Goal: Use online tool/utility: Utilize a website feature to perform a specific function

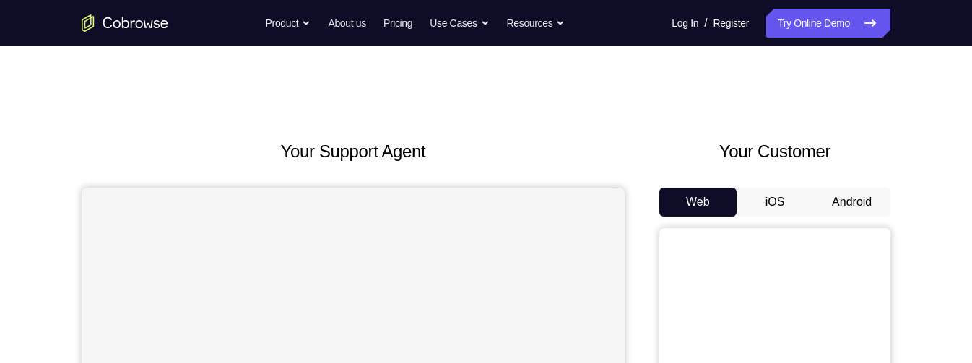
click at [847, 216] on button "Android" at bounding box center [851, 202] width 77 height 29
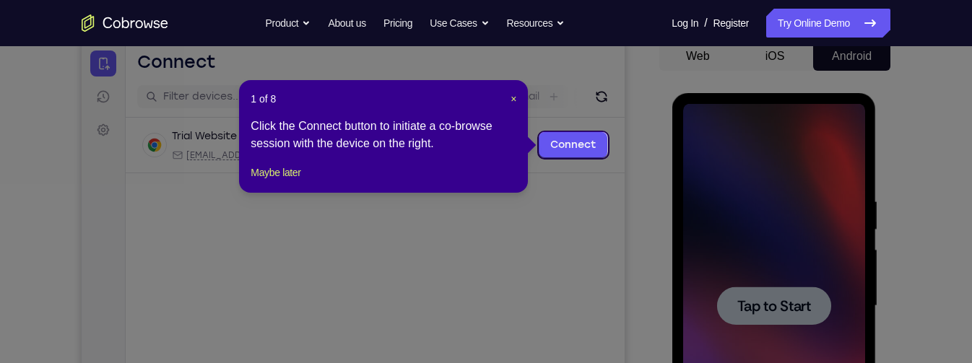
click at [805, 215] on icon at bounding box center [486, 181] width 972 height 363
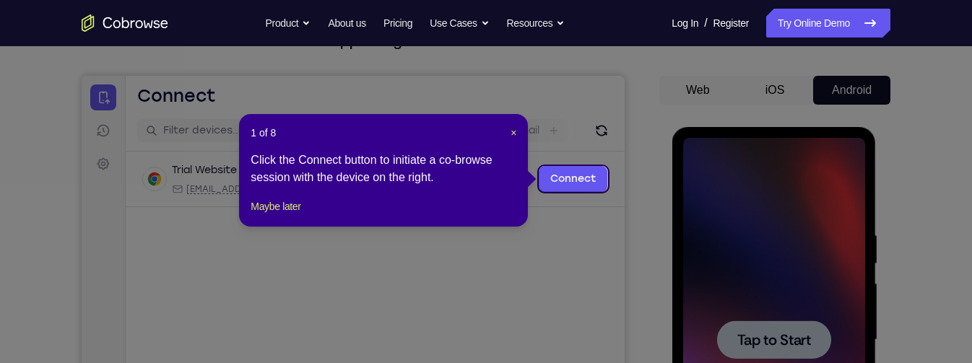
scroll to position [111, 0]
click at [514, 139] on button "×" at bounding box center [514, 133] width 6 height 14
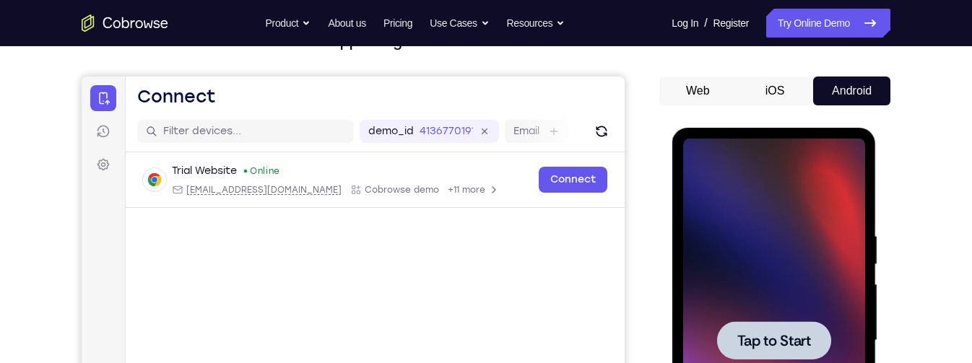
click at [794, 326] on div at bounding box center [773, 340] width 114 height 38
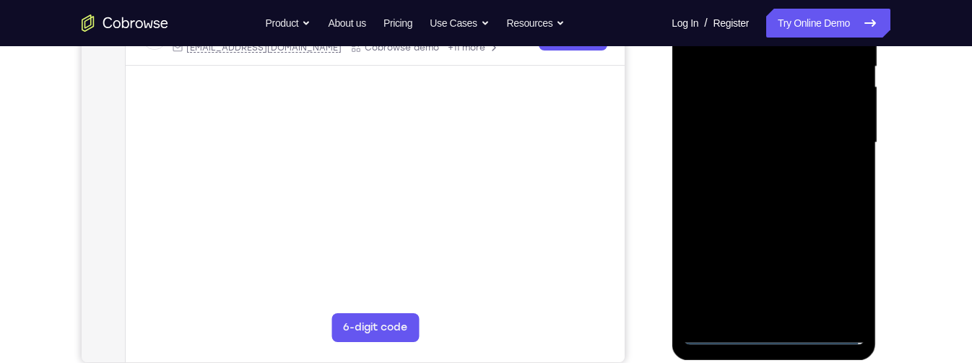
scroll to position [313, 0]
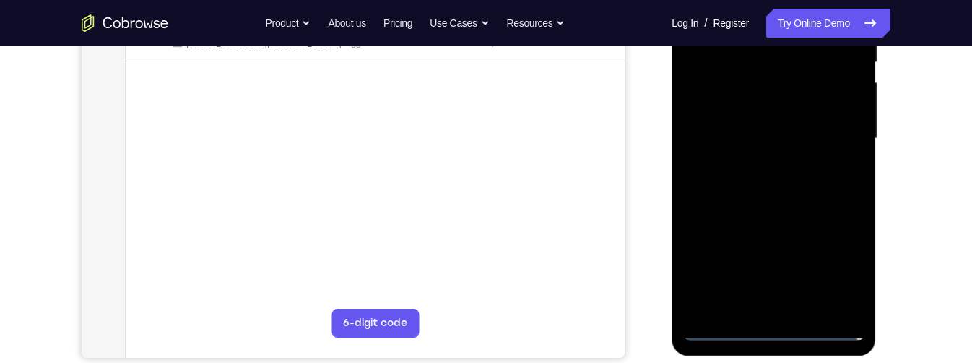
click at [774, 331] on div at bounding box center [774, 138] width 182 height 404
click at [831, 267] on div at bounding box center [774, 138] width 182 height 404
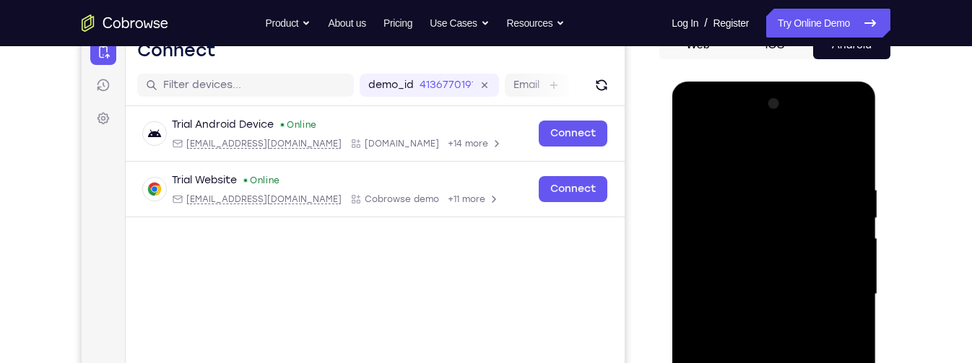
scroll to position [157, 0]
click at [807, 152] on div at bounding box center [774, 295] width 182 height 404
click at [836, 299] on div at bounding box center [774, 295] width 182 height 404
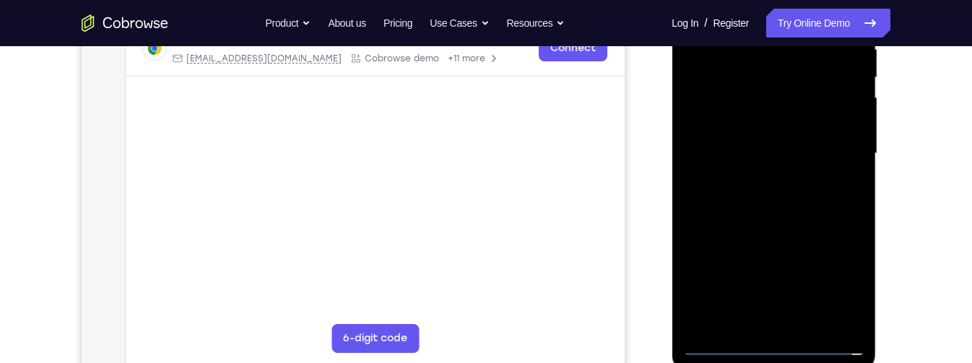
scroll to position [311, 0]
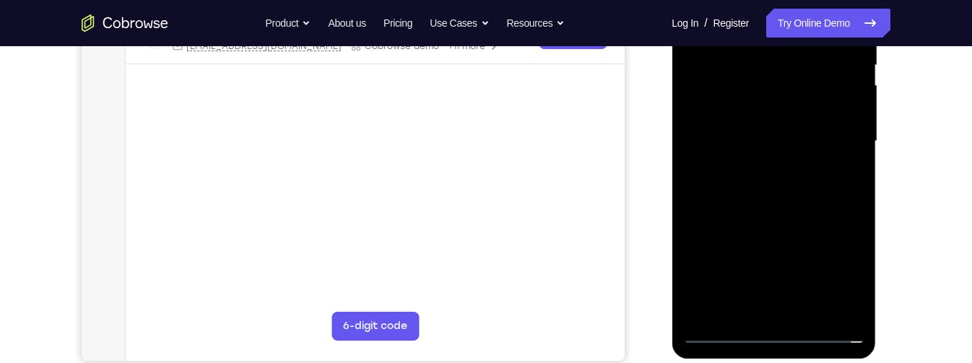
click at [765, 316] on div at bounding box center [774, 141] width 182 height 404
click at [832, 122] on div at bounding box center [774, 141] width 182 height 404
click at [805, 114] on div at bounding box center [774, 141] width 182 height 404
click at [824, 143] on div at bounding box center [774, 141] width 182 height 404
click at [831, 182] on div at bounding box center [774, 141] width 182 height 404
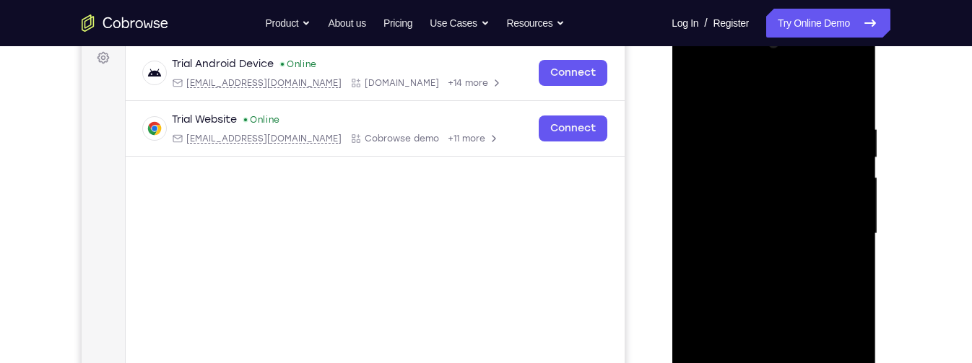
scroll to position [219, 0]
click at [783, 279] on div at bounding box center [774, 233] width 182 height 404
click at [799, 276] on div at bounding box center [774, 233] width 182 height 404
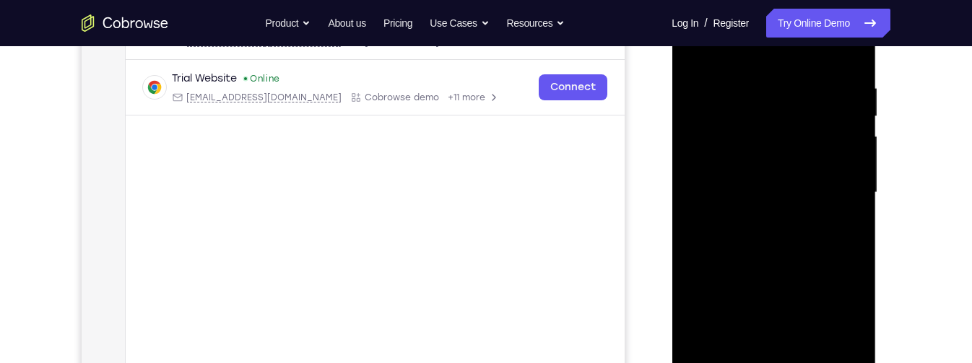
scroll to position [197, 0]
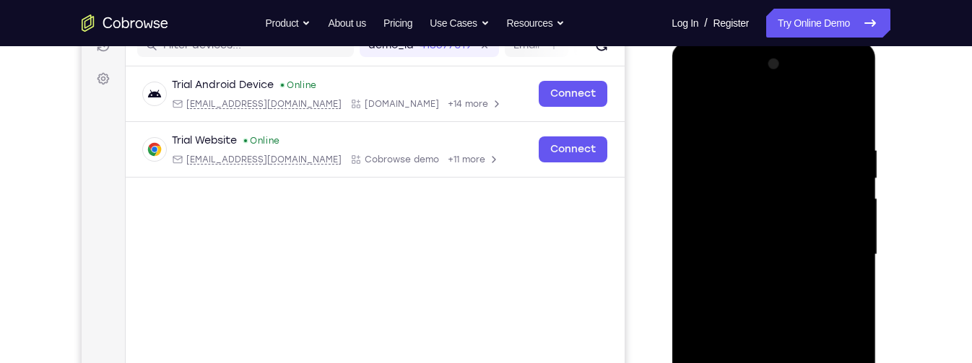
click at [852, 128] on div at bounding box center [774, 255] width 182 height 404
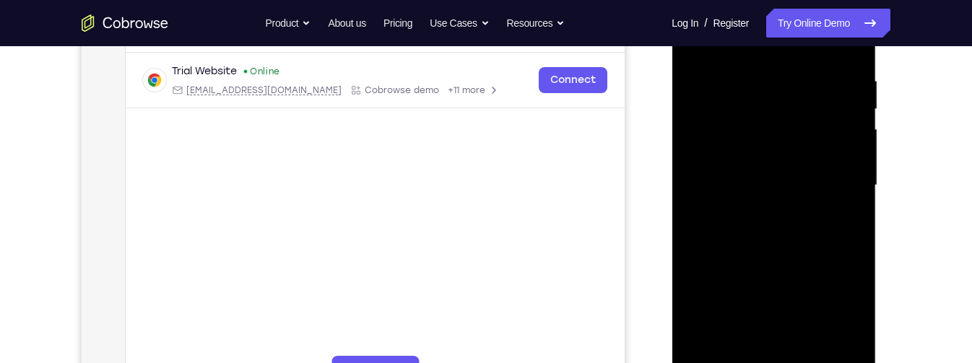
scroll to position [273, 0]
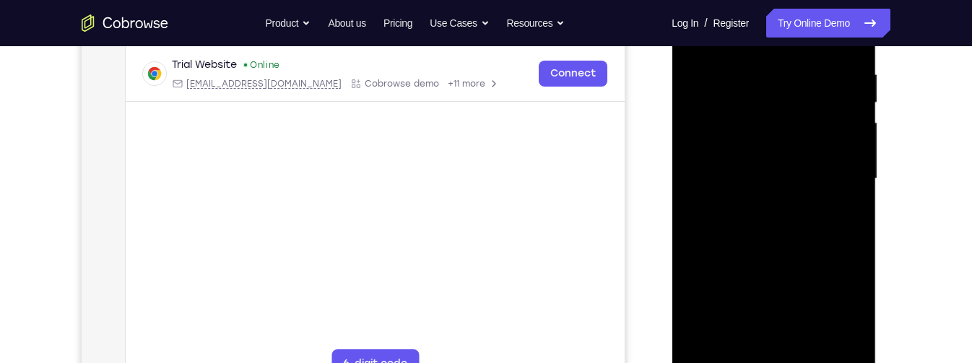
click at [858, 218] on div at bounding box center [774, 179] width 182 height 404
click at [854, 175] on div at bounding box center [774, 179] width 182 height 404
click at [860, 171] on div at bounding box center [774, 179] width 182 height 404
click at [854, 230] on div at bounding box center [774, 179] width 182 height 404
click at [854, 203] on div at bounding box center [774, 179] width 182 height 404
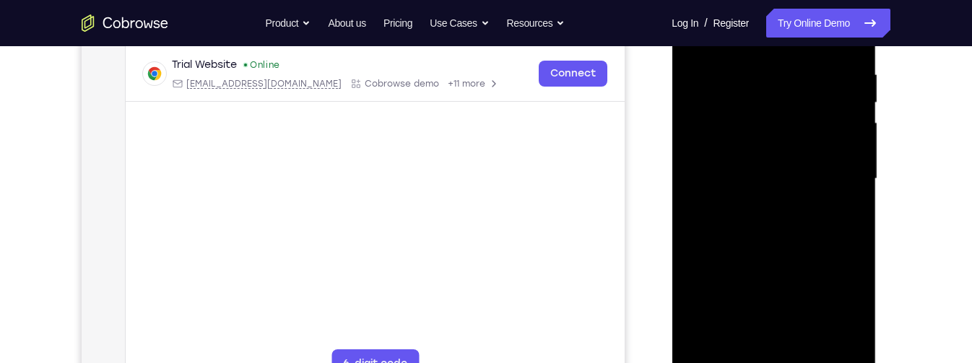
click at [852, 208] on div at bounding box center [774, 179] width 182 height 404
click at [852, 202] on div at bounding box center [774, 179] width 182 height 404
click at [855, 199] on div at bounding box center [774, 179] width 182 height 404
click at [858, 194] on div at bounding box center [774, 179] width 182 height 404
click at [857, 202] on div at bounding box center [774, 179] width 182 height 404
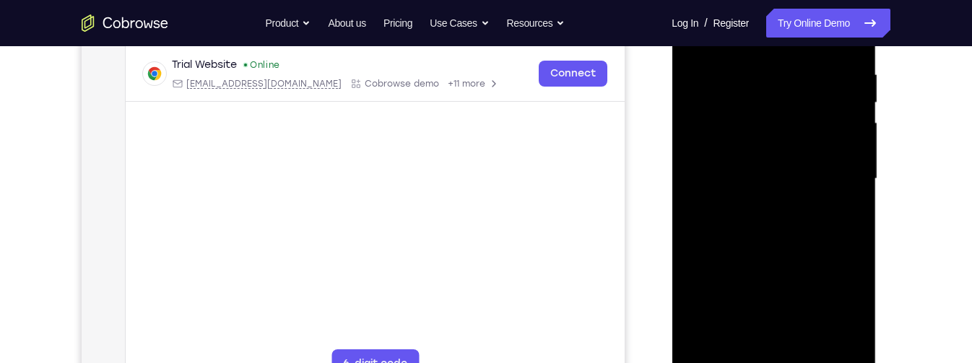
click at [855, 198] on div at bounding box center [774, 179] width 182 height 404
click at [862, 196] on div at bounding box center [774, 179] width 182 height 404
click at [863, 191] on div at bounding box center [774, 179] width 182 height 404
click at [854, 194] on div at bounding box center [774, 179] width 182 height 404
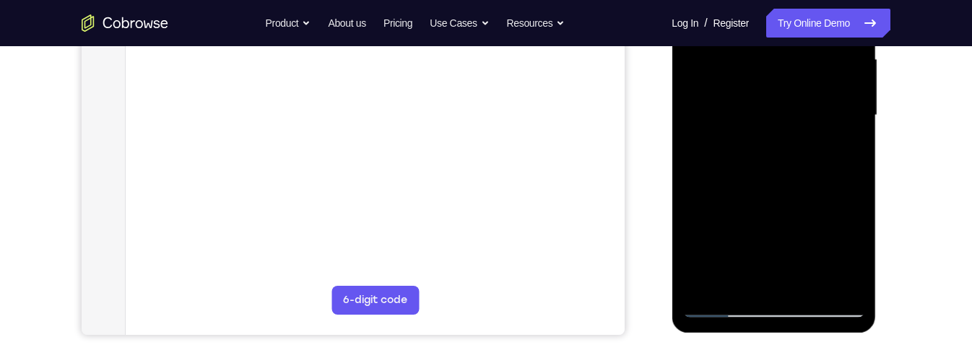
scroll to position [337, 0]
click at [857, 142] on div at bounding box center [774, 115] width 182 height 404
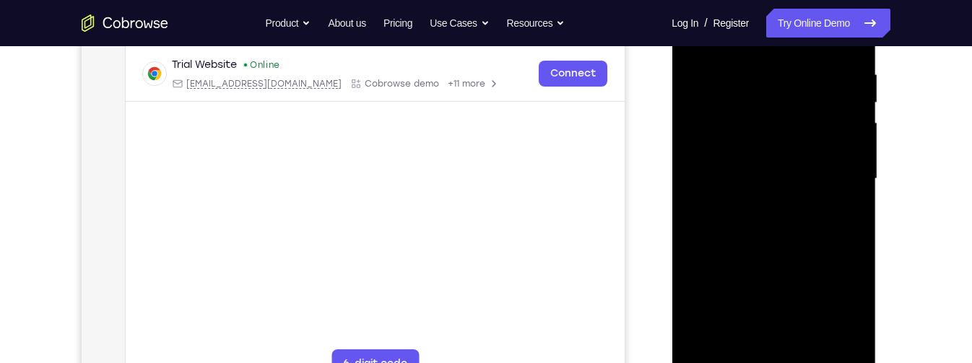
scroll to position [271, 0]
click at [857, 203] on div at bounding box center [774, 181] width 182 height 404
click at [857, 207] on div at bounding box center [774, 181] width 182 height 404
click at [856, 191] on div at bounding box center [774, 181] width 182 height 404
click at [860, 195] on div at bounding box center [774, 181] width 182 height 404
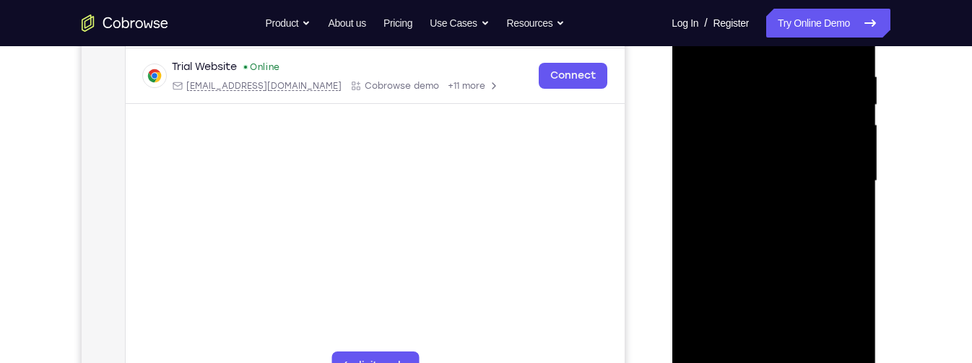
click at [857, 185] on div at bounding box center [774, 181] width 182 height 404
click at [852, 187] on div at bounding box center [774, 181] width 182 height 404
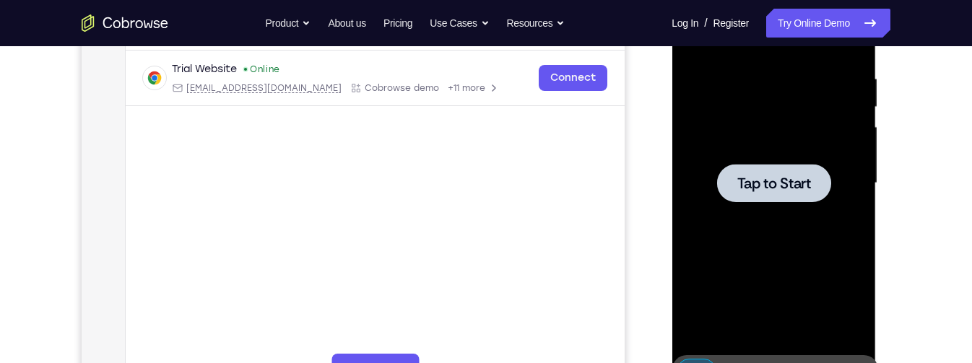
click at [797, 183] on span "Tap to Start" at bounding box center [774, 183] width 74 height 14
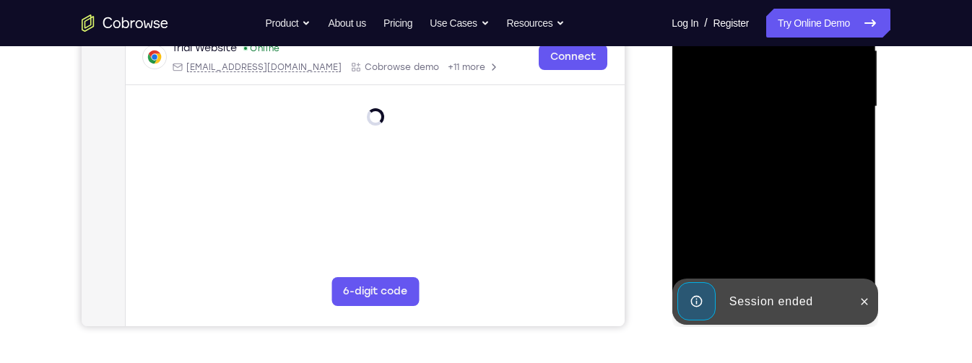
scroll to position [346, 0]
click at [864, 305] on icon at bounding box center [864, 301] width 12 height 12
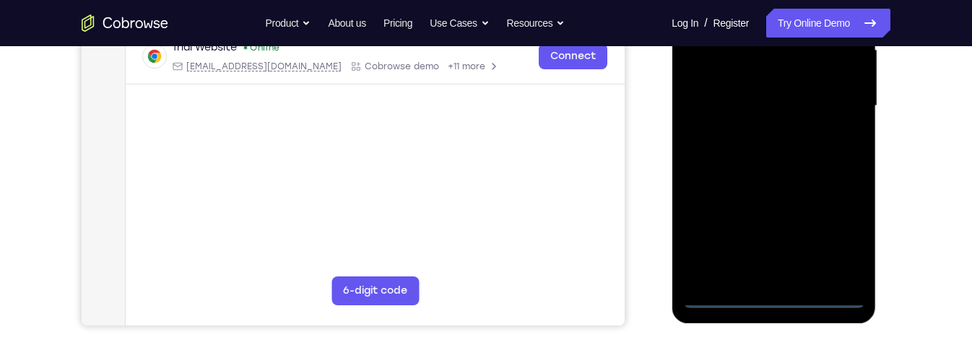
click at [782, 298] on div at bounding box center [774, 106] width 182 height 404
click at [842, 242] on div at bounding box center [774, 106] width 182 height 404
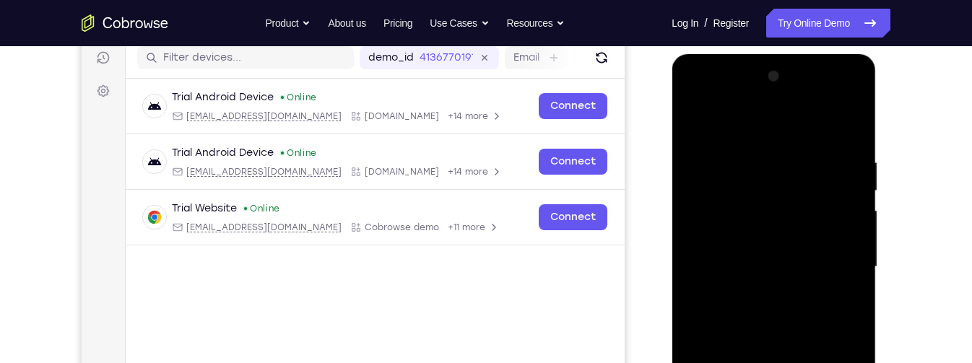
scroll to position [173, 0]
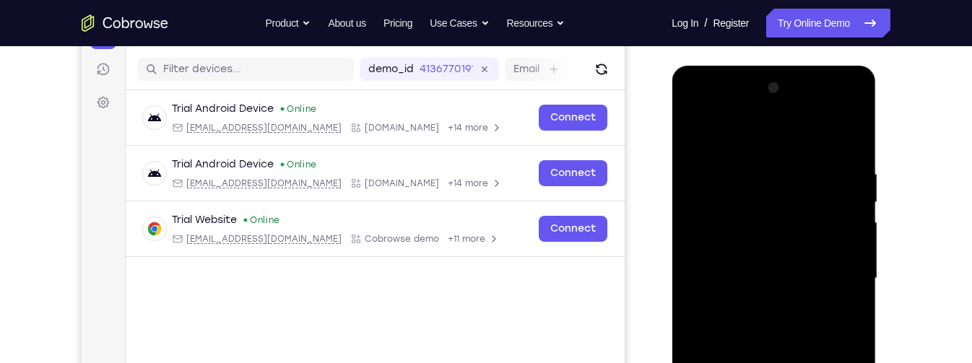
click at [815, 140] on div at bounding box center [774, 279] width 182 height 404
click at [836, 278] on div at bounding box center [774, 279] width 182 height 404
click at [756, 303] on div at bounding box center [774, 279] width 182 height 404
click at [815, 269] on div at bounding box center [774, 279] width 182 height 404
click at [800, 245] on div at bounding box center [774, 279] width 182 height 404
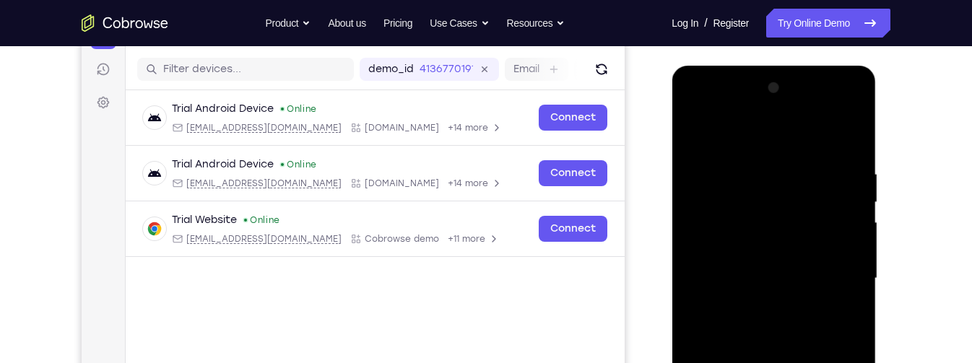
click at [821, 283] on div at bounding box center [774, 279] width 182 height 404
click at [810, 326] on div at bounding box center [774, 279] width 182 height 404
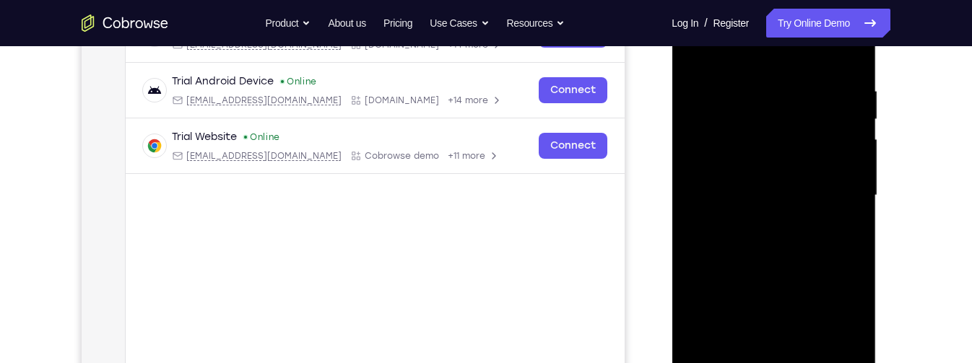
scroll to position [258, 0]
click at [852, 72] on div at bounding box center [774, 194] width 182 height 404
click at [857, 160] on div at bounding box center [774, 194] width 182 height 404
click at [859, 160] on div at bounding box center [774, 194] width 182 height 404
click at [856, 170] on div at bounding box center [774, 194] width 182 height 404
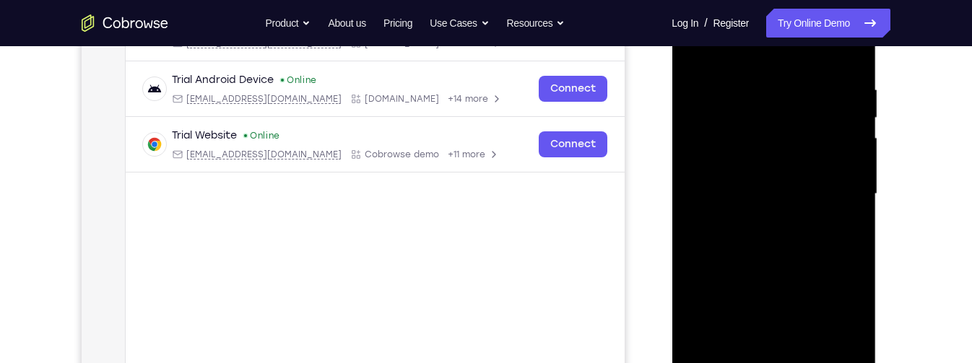
click at [847, 168] on div at bounding box center [774, 194] width 182 height 404
click at [858, 173] on div at bounding box center [774, 194] width 182 height 404
click at [857, 169] on div at bounding box center [774, 194] width 182 height 404
click at [859, 163] on div at bounding box center [774, 194] width 182 height 404
click at [857, 171] on div at bounding box center [774, 194] width 182 height 404
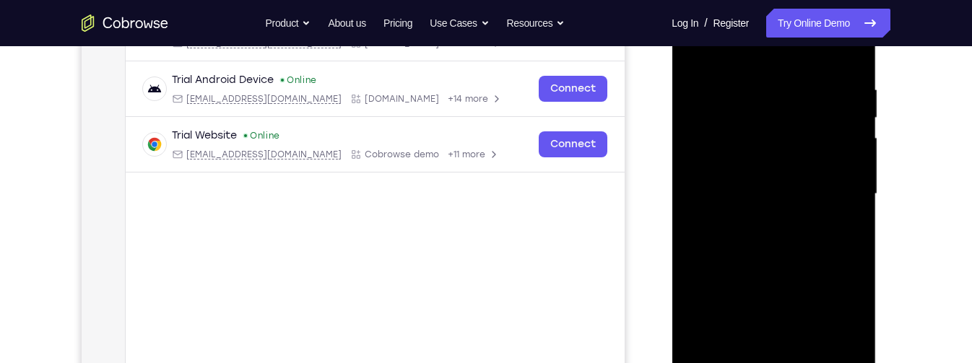
click at [697, 289] on div at bounding box center [774, 194] width 182 height 404
click at [855, 202] on div at bounding box center [774, 194] width 182 height 404
click at [854, 204] on div at bounding box center [774, 194] width 182 height 404
click at [861, 204] on div at bounding box center [774, 194] width 182 height 404
click at [848, 206] on div at bounding box center [774, 194] width 182 height 404
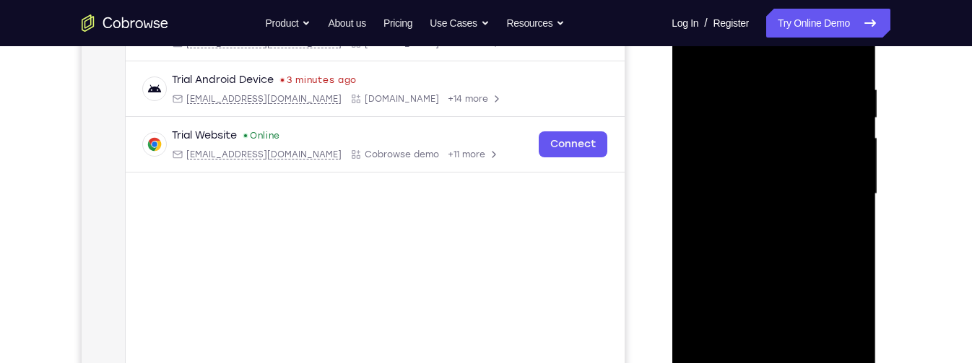
click at [854, 209] on div at bounding box center [774, 194] width 182 height 404
click at [858, 207] on div at bounding box center [774, 194] width 182 height 404
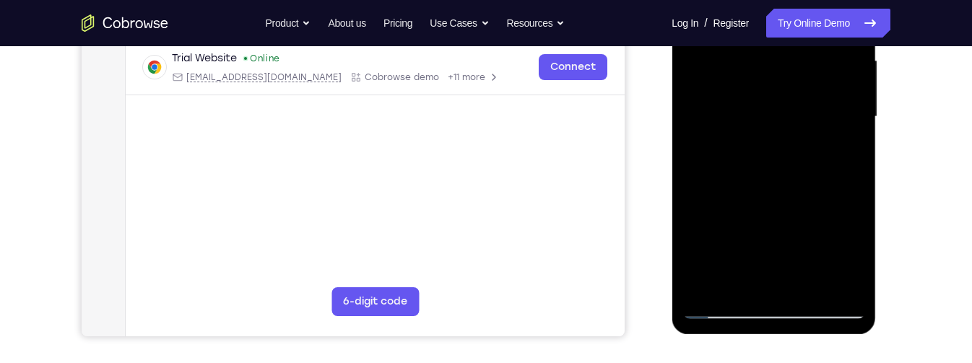
scroll to position [338, 0]
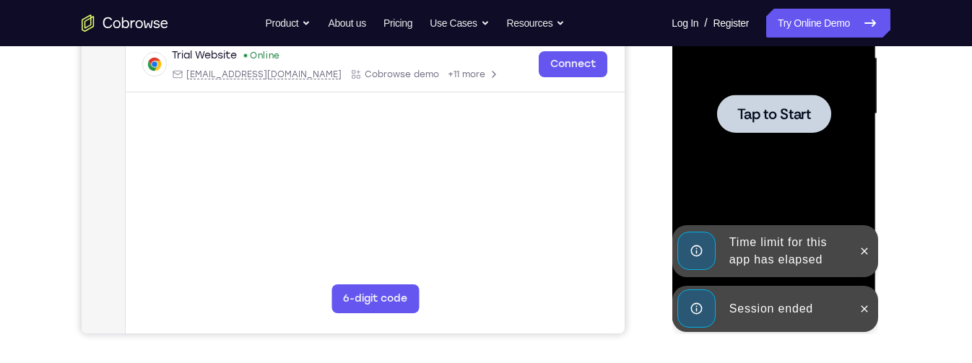
click at [817, 126] on div at bounding box center [773, 114] width 114 height 38
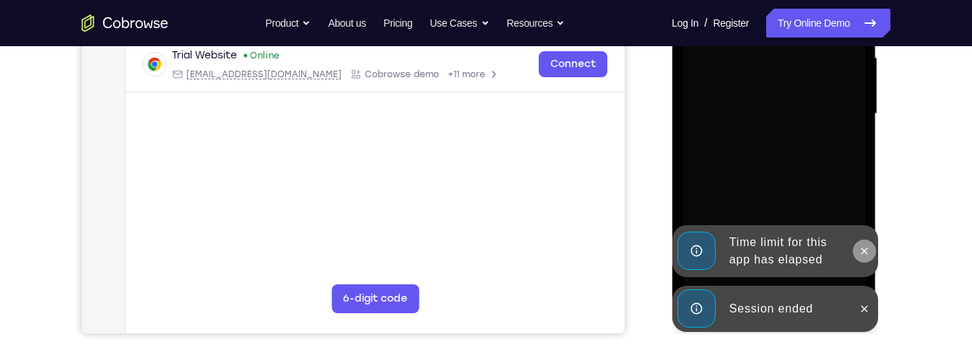
click at [862, 255] on icon at bounding box center [864, 252] width 12 height 12
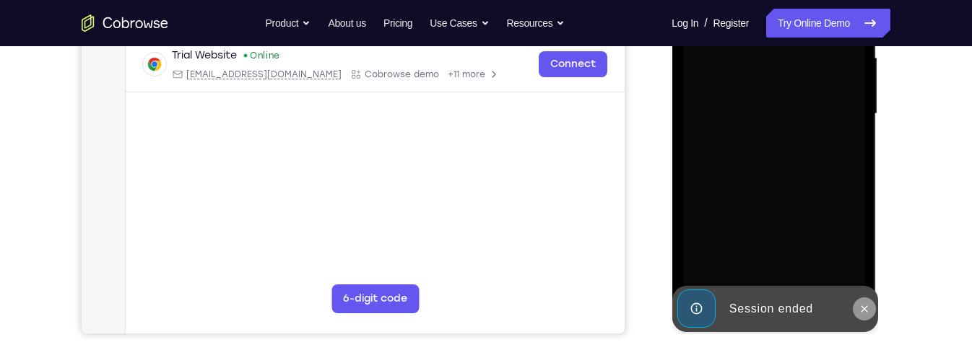
click at [867, 311] on icon at bounding box center [864, 309] width 12 height 12
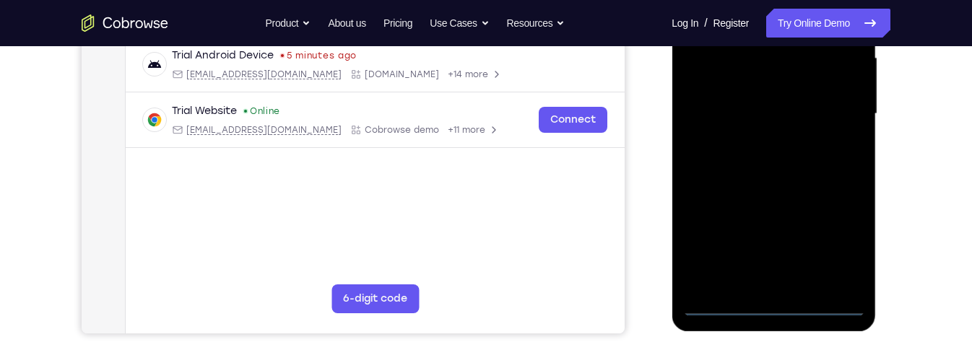
click at [781, 303] on div at bounding box center [774, 114] width 182 height 404
click at [840, 254] on div at bounding box center [774, 114] width 182 height 404
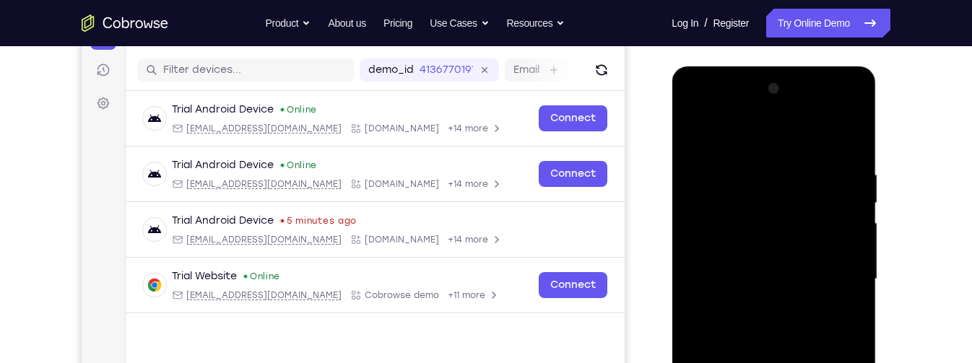
scroll to position [169, 0]
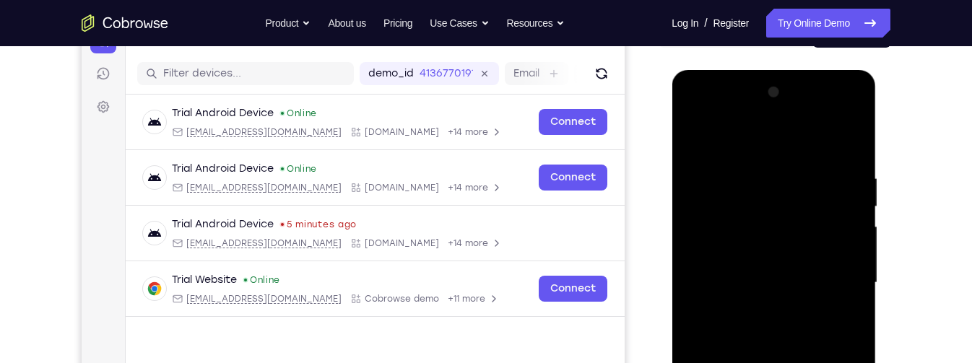
click at [810, 152] on div at bounding box center [774, 283] width 182 height 404
click at [833, 285] on div at bounding box center [774, 283] width 182 height 404
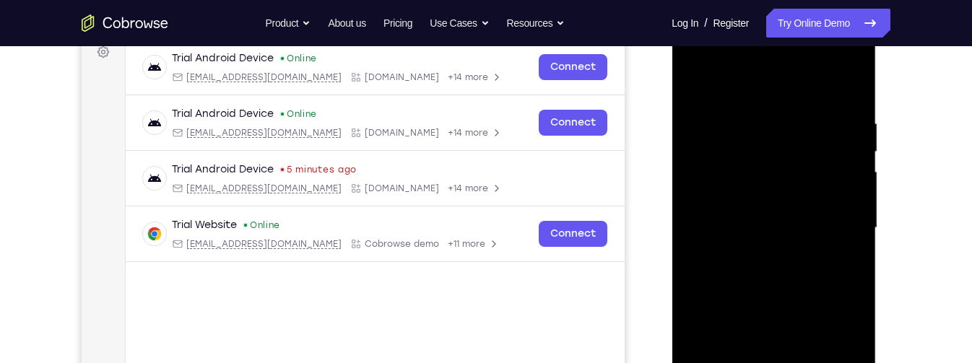
scroll to position [225, 0]
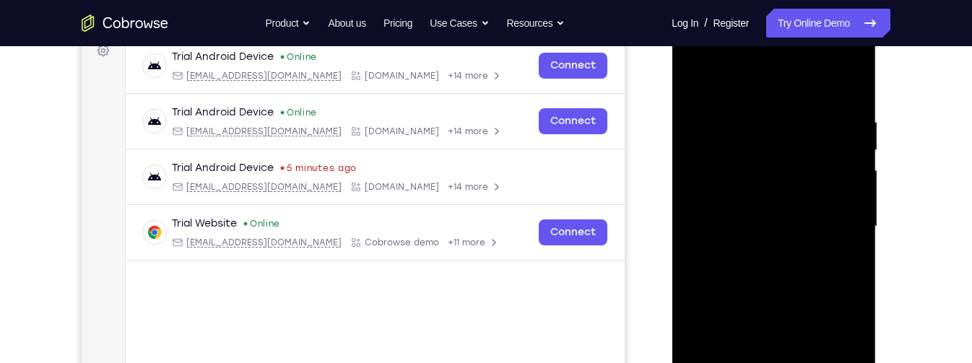
click at [756, 253] on div at bounding box center [774, 227] width 182 height 404
click at [810, 214] on div at bounding box center [774, 227] width 182 height 404
click at [802, 203] on div at bounding box center [774, 227] width 182 height 404
click at [826, 228] on div at bounding box center [774, 227] width 182 height 404
click at [828, 267] on div at bounding box center [774, 227] width 182 height 404
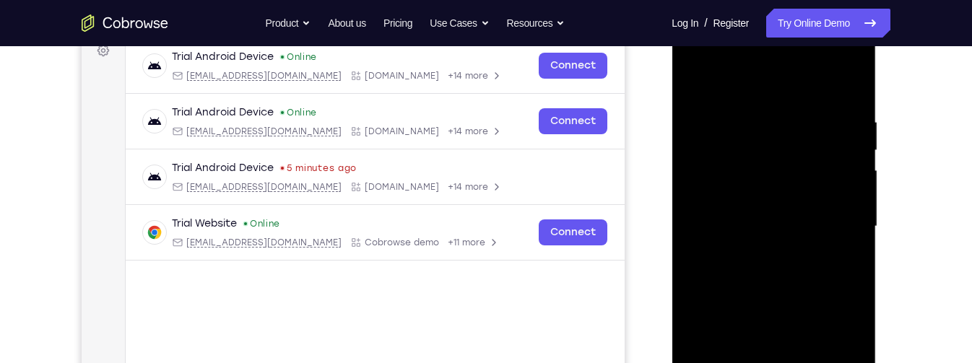
click at [800, 265] on div at bounding box center [774, 227] width 182 height 404
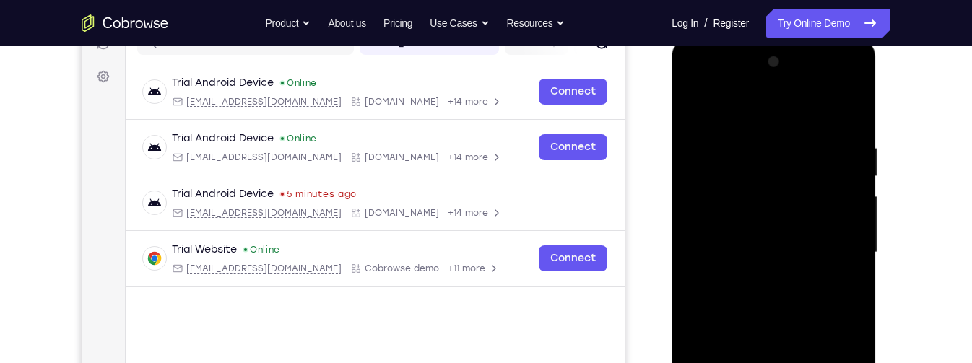
scroll to position [199, 0]
click at [853, 129] on div at bounding box center [774, 253] width 182 height 404
click at [758, 144] on div at bounding box center [774, 253] width 182 height 404
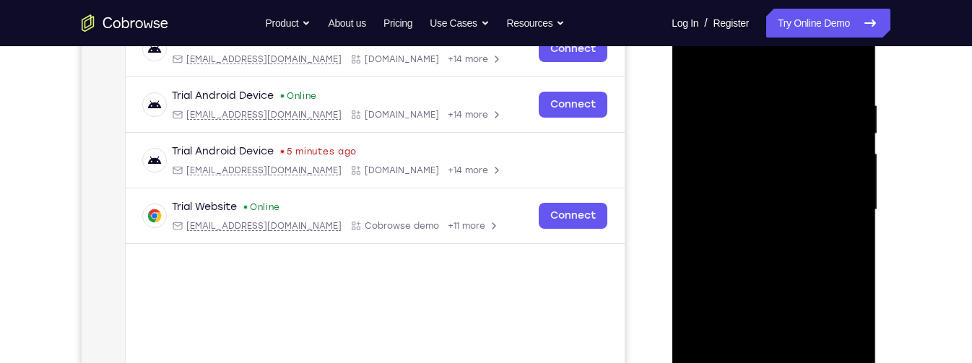
scroll to position [247, 0]
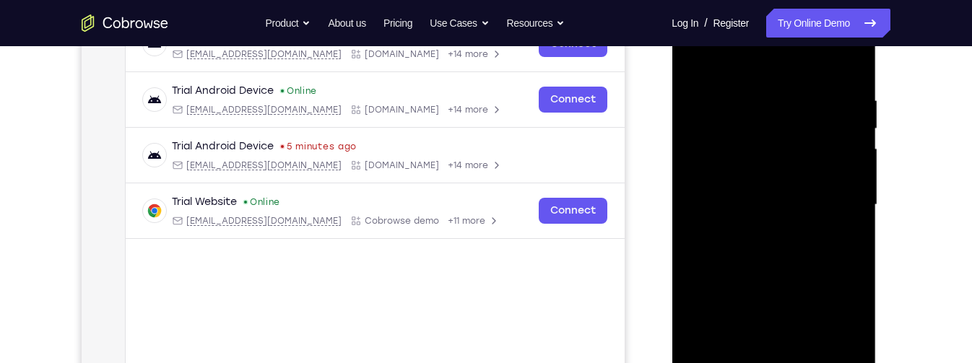
click at [846, 278] on div at bounding box center [774, 205] width 182 height 404
click at [829, 241] on div at bounding box center [774, 205] width 182 height 404
click at [837, 275] on div at bounding box center [774, 205] width 182 height 404
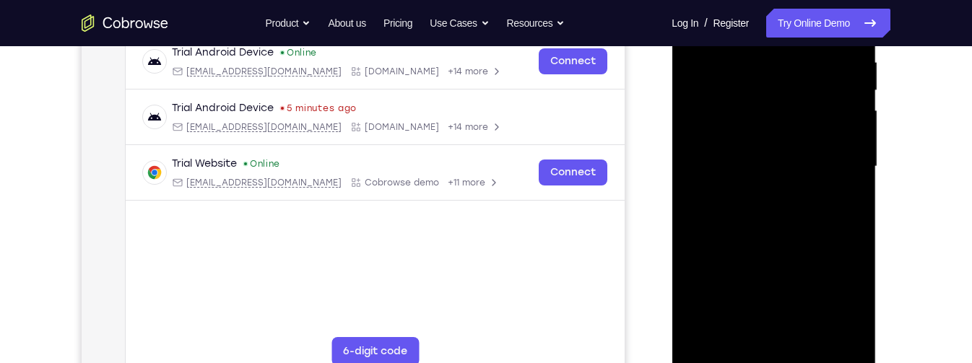
scroll to position [290, 0]
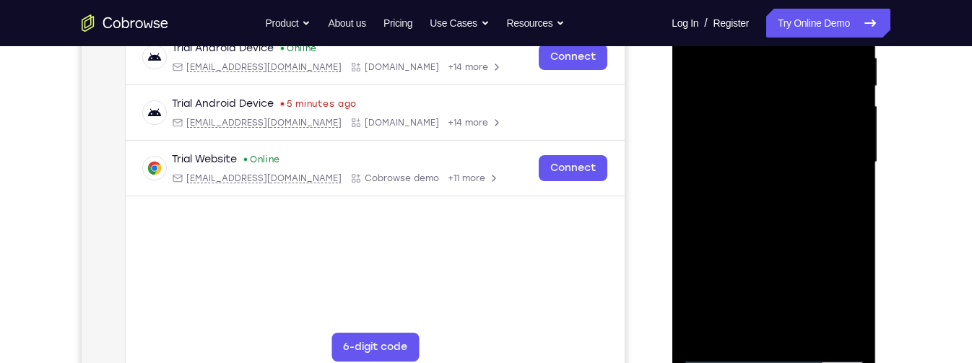
click at [728, 355] on div at bounding box center [774, 162] width 182 height 404
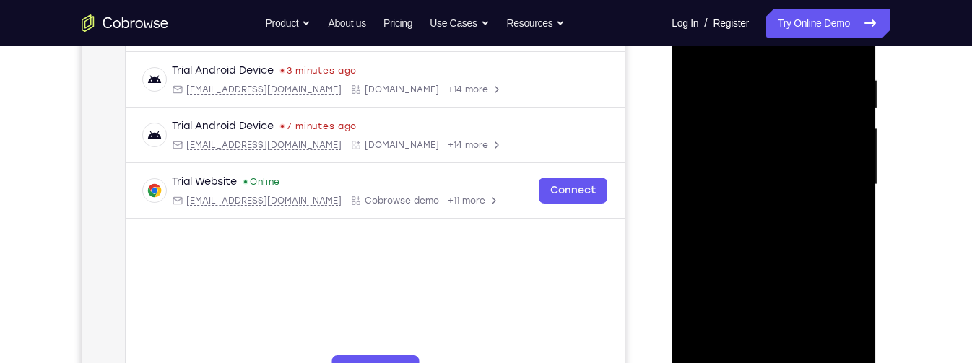
scroll to position [274, 0]
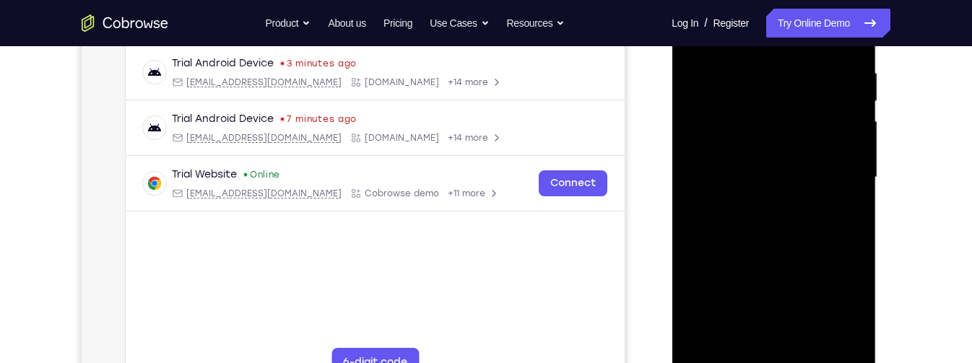
click at [811, 344] on div at bounding box center [774, 177] width 182 height 404
click at [810, 248] on div at bounding box center [774, 177] width 182 height 404
click at [810, 131] on div at bounding box center [774, 177] width 182 height 404
click at [842, 218] on div at bounding box center [774, 177] width 182 height 404
click at [850, 207] on div at bounding box center [774, 177] width 182 height 404
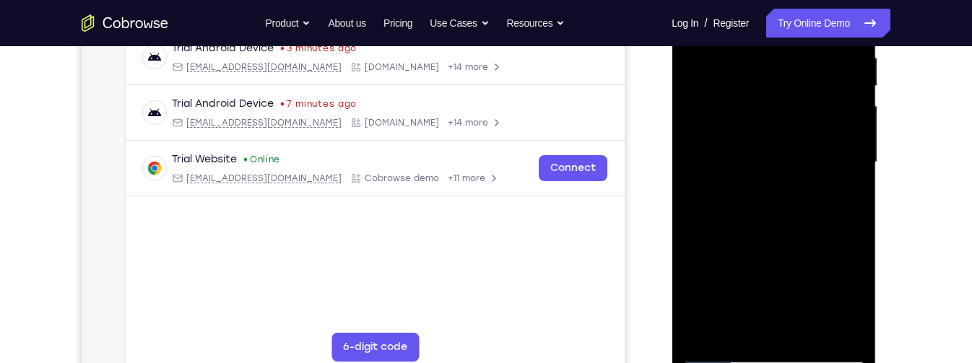
scroll to position [293, 0]
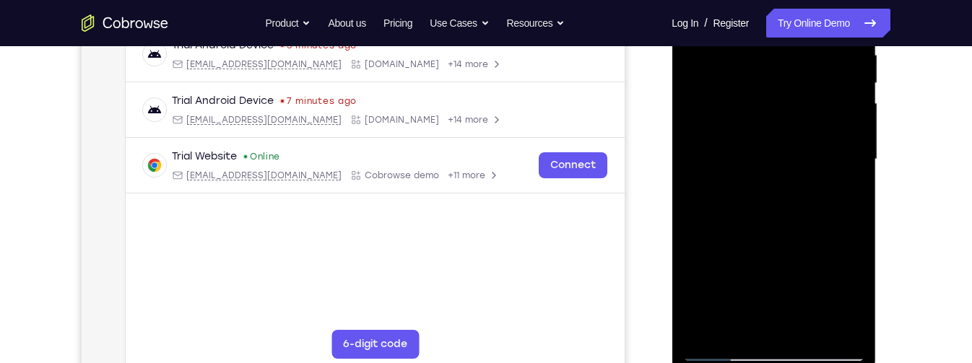
click at [728, 352] on div at bounding box center [774, 159] width 182 height 404
click at [732, 355] on div at bounding box center [774, 159] width 182 height 404
click at [791, 151] on div at bounding box center [774, 159] width 182 height 404
click at [750, 325] on div at bounding box center [774, 159] width 182 height 404
click at [846, 194] on div at bounding box center [774, 159] width 182 height 404
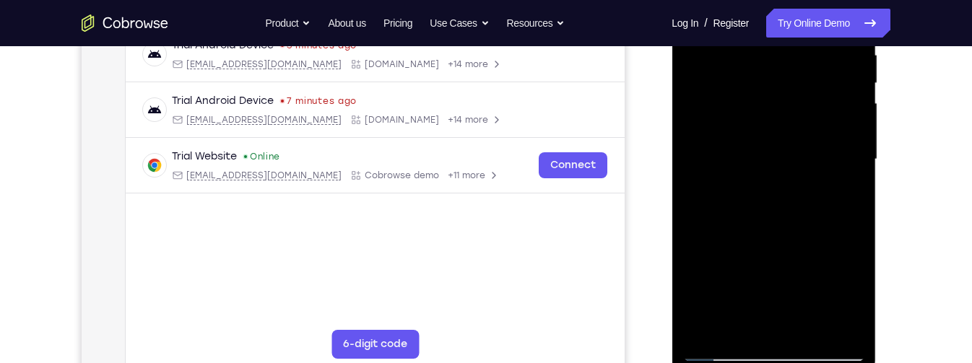
click at [725, 355] on div at bounding box center [774, 159] width 182 height 404
click at [724, 347] on div at bounding box center [774, 159] width 182 height 404
click at [724, 355] on div at bounding box center [774, 159] width 182 height 404
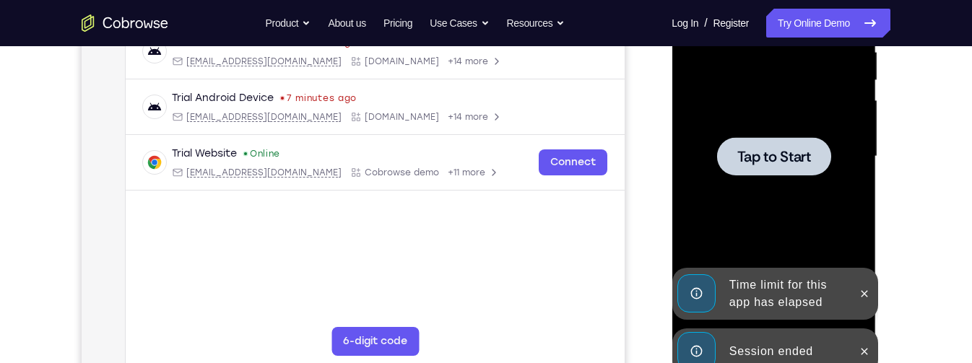
click at [872, 301] on div at bounding box center [863, 294] width 23 height 52
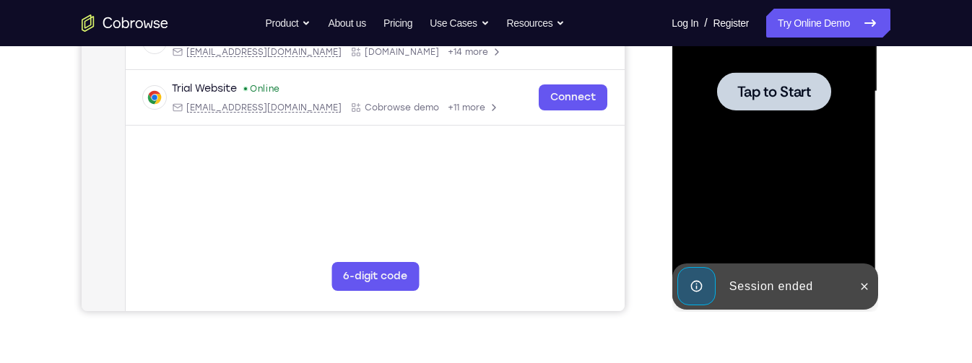
scroll to position [366, 0]
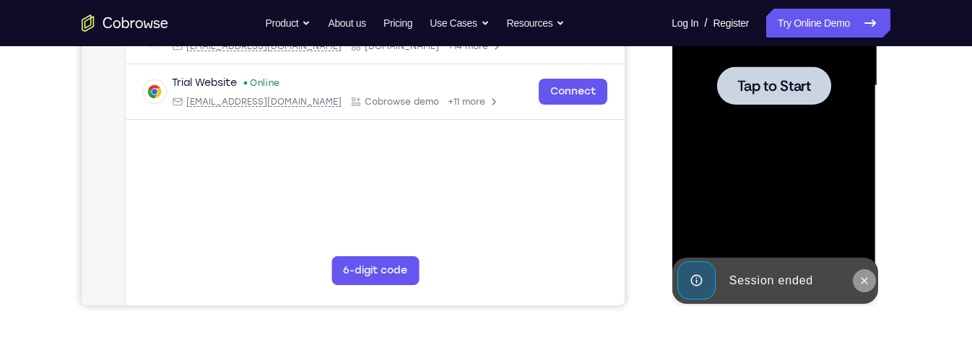
click at [862, 282] on icon at bounding box center [864, 280] width 7 height 7
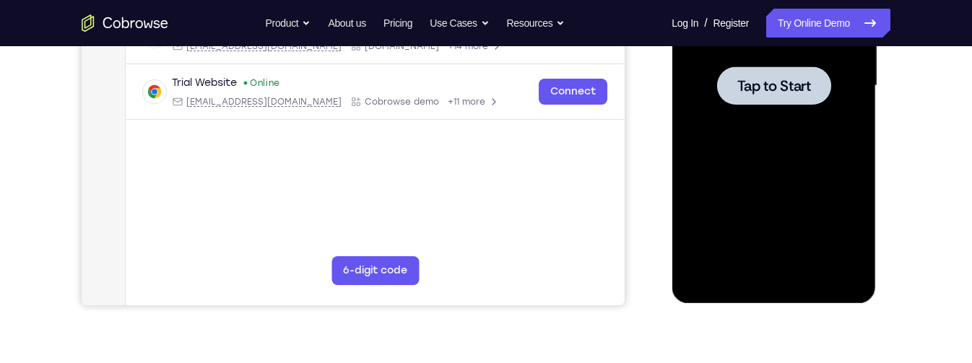
click at [810, 101] on div at bounding box center [773, 85] width 114 height 38
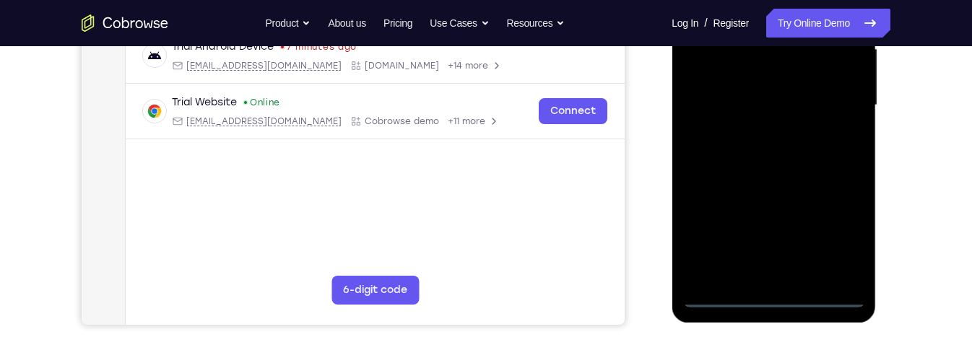
scroll to position [350, 0]
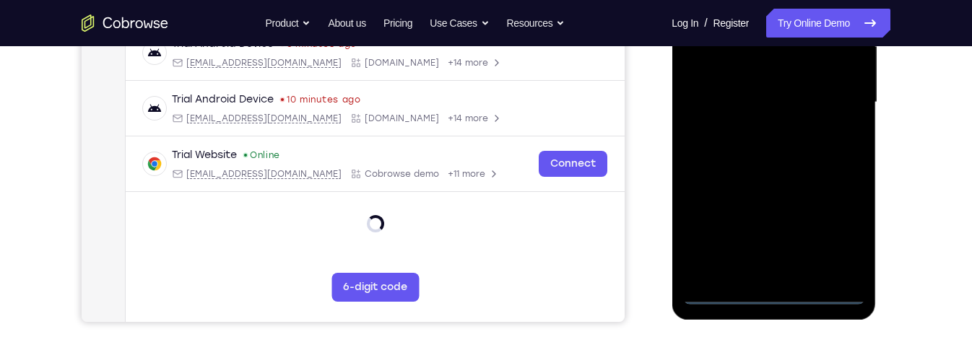
click at [776, 293] on div at bounding box center [774, 102] width 182 height 404
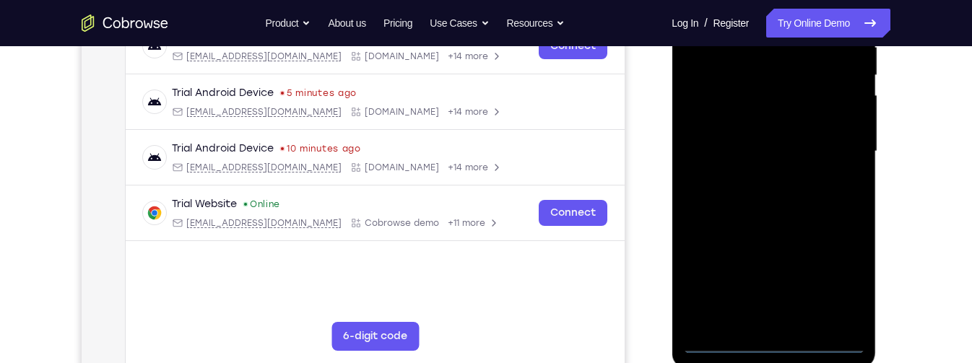
scroll to position [303, 0]
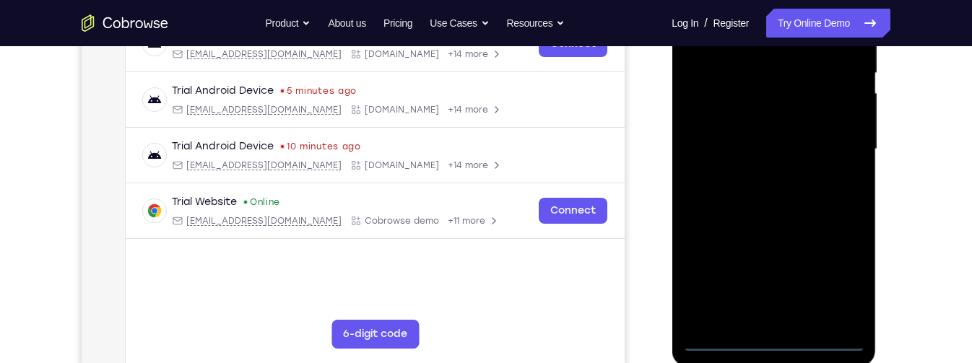
click at [839, 282] on div at bounding box center [774, 149] width 182 height 404
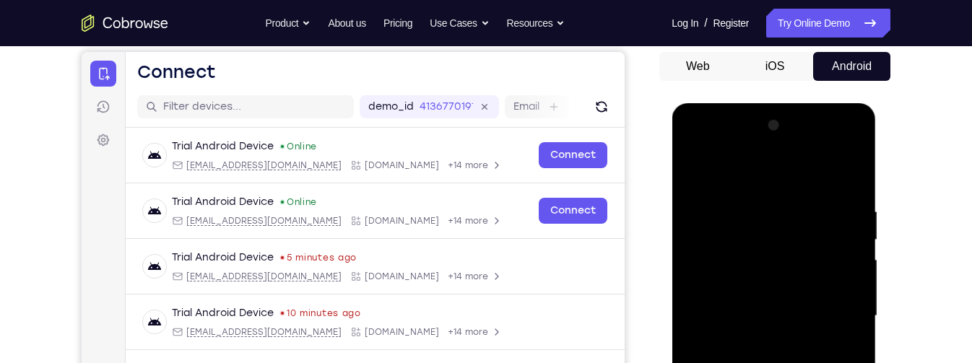
scroll to position [118, 0]
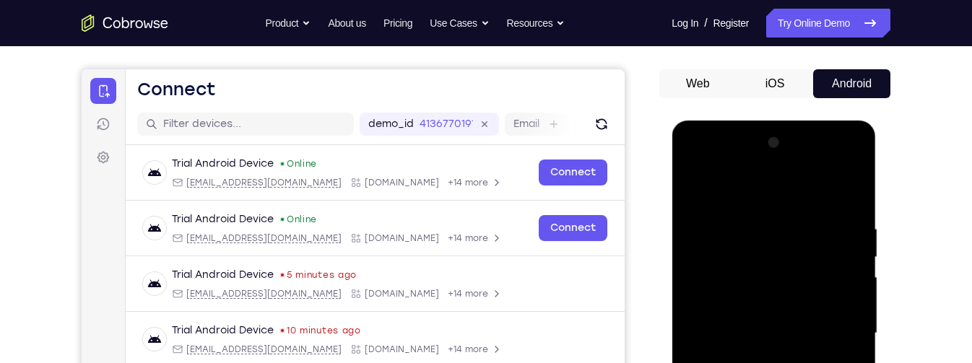
click at [809, 196] on div at bounding box center [774, 333] width 182 height 404
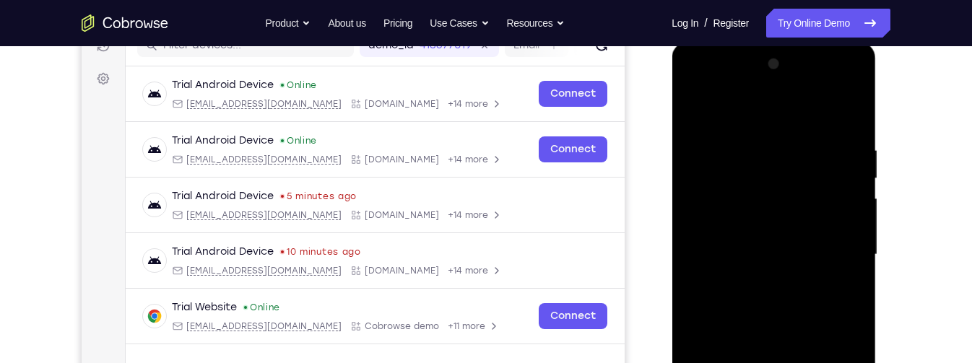
scroll to position [207, 0]
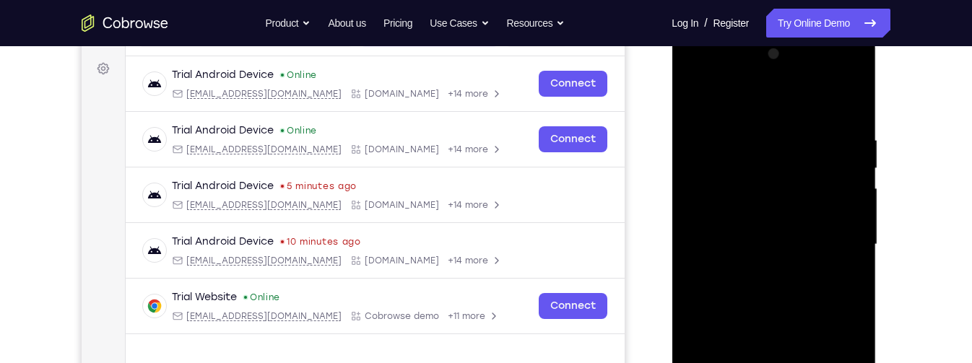
click at [839, 246] on div at bounding box center [774, 245] width 182 height 404
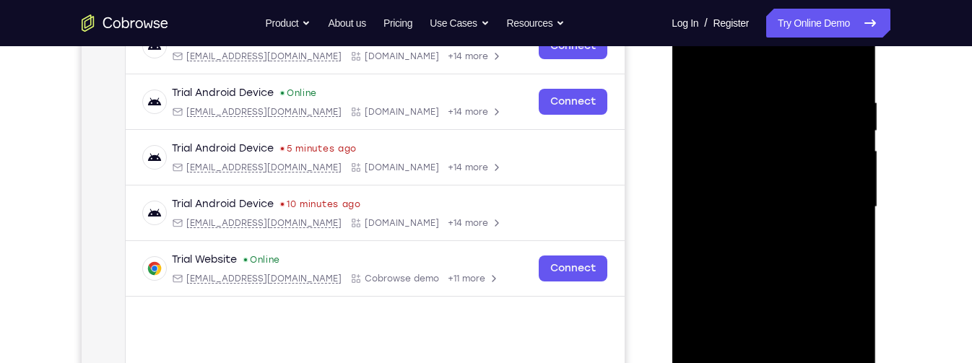
scroll to position [251, 0]
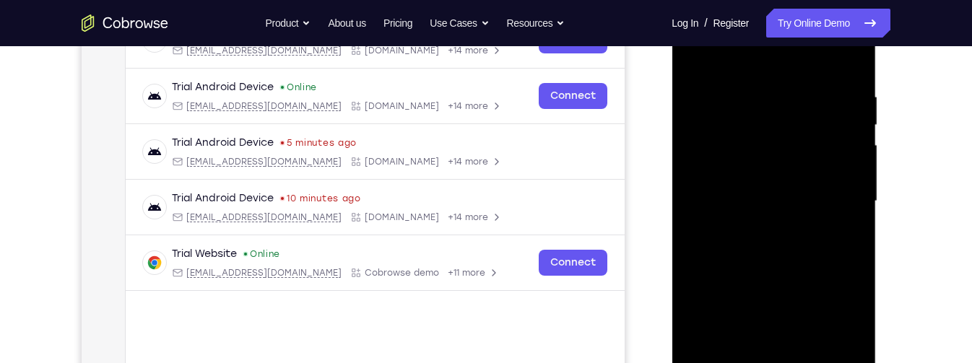
click at [760, 230] on div at bounding box center [774, 201] width 182 height 404
click at [797, 186] on div at bounding box center [774, 201] width 182 height 404
click at [821, 168] on div at bounding box center [774, 201] width 182 height 404
click at [823, 213] on div at bounding box center [774, 201] width 182 height 404
click at [826, 209] on div at bounding box center [774, 201] width 182 height 404
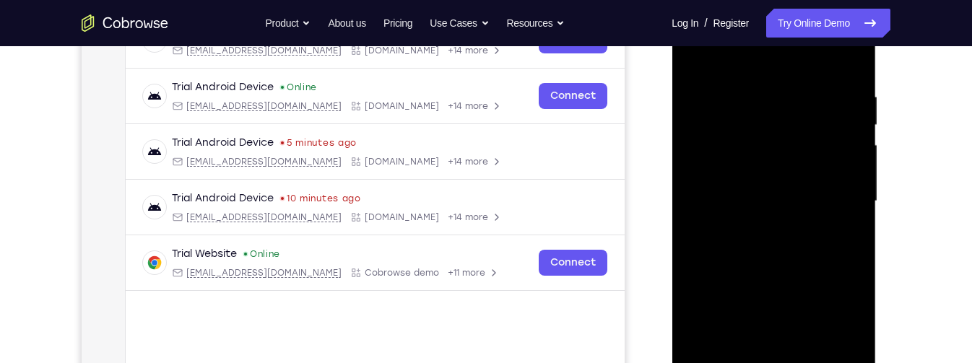
click at [815, 249] on div at bounding box center [774, 201] width 182 height 404
click at [803, 248] on div at bounding box center [774, 201] width 182 height 404
click at [806, 251] on div at bounding box center [774, 201] width 182 height 404
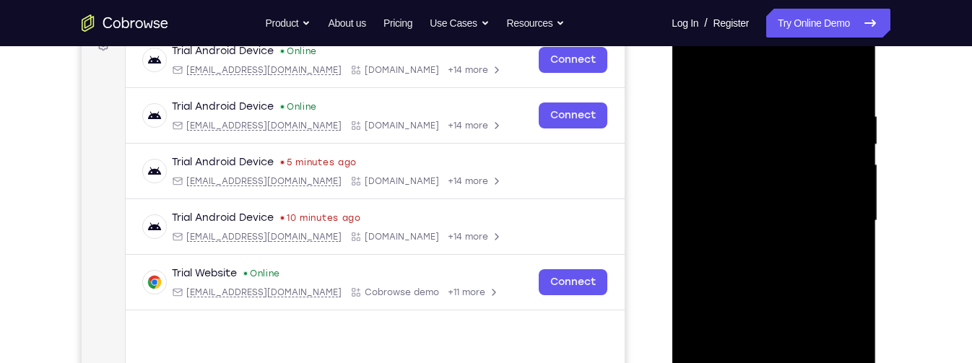
scroll to position [186, 0]
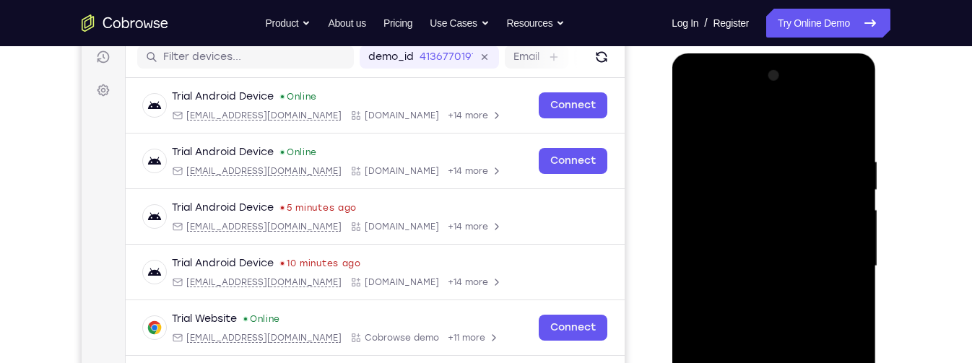
click at [855, 144] on div at bounding box center [774, 266] width 182 height 404
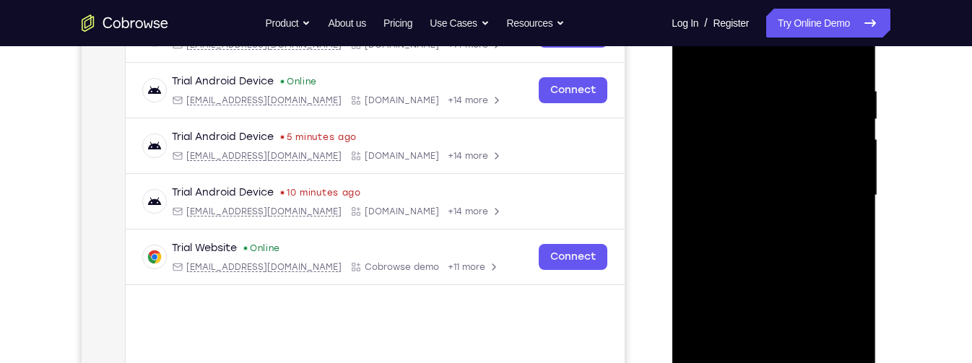
scroll to position [257, 0]
click at [857, 186] on div at bounding box center [774, 195] width 182 height 404
click at [854, 189] on div at bounding box center [774, 195] width 182 height 404
click at [864, 176] on div at bounding box center [774, 195] width 182 height 404
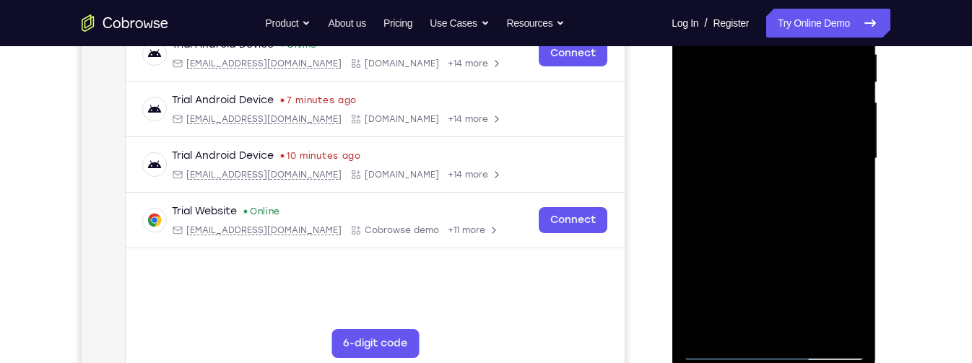
scroll to position [295, 0]
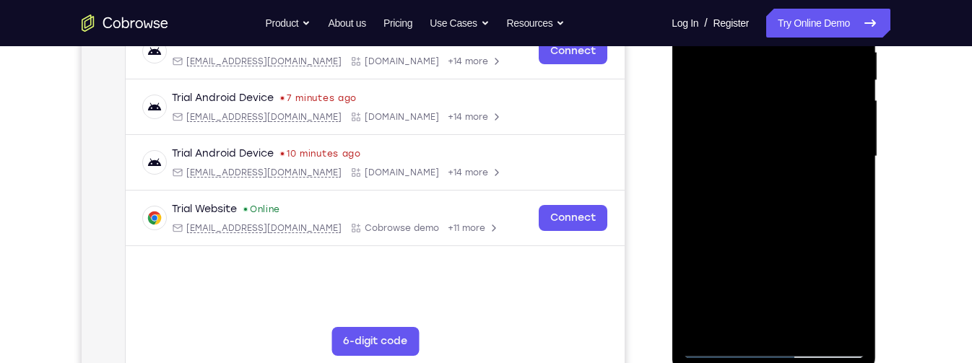
click at [855, 158] on div at bounding box center [774, 156] width 182 height 404
click at [852, 157] on div at bounding box center [774, 156] width 182 height 404
click at [852, 152] on div at bounding box center [774, 156] width 182 height 404
click at [852, 153] on div at bounding box center [774, 156] width 182 height 404
click at [853, 158] on div at bounding box center [774, 156] width 182 height 404
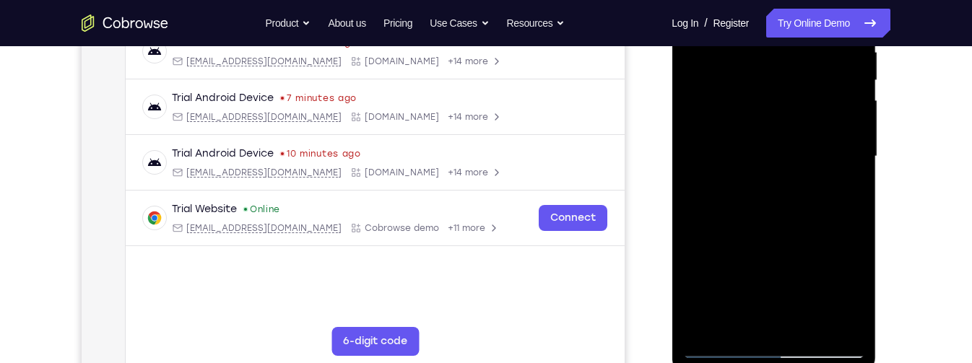
click at [856, 155] on div at bounding box center [774, 156] width 182 height 404
click at [854, 155] on div at bounding box center [774, 156] width 182 height 404
click at [854, 150] on div at bounding box center [774, 156] width 182 height 404
click at [852, 158] on div at bounding box center [774, 156] width 182 height 404
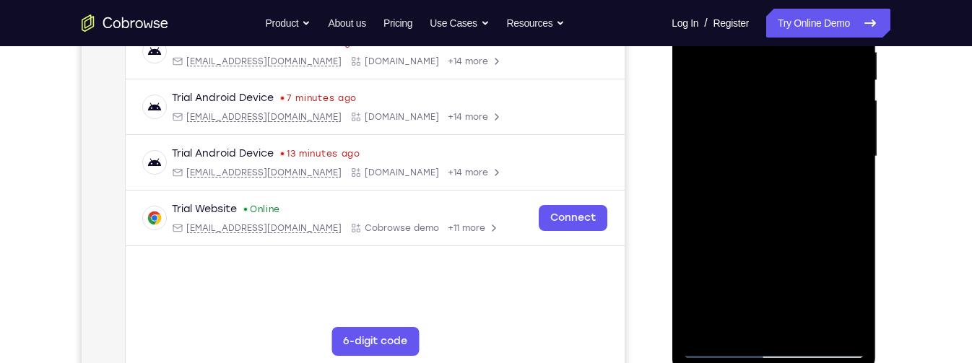
click at [852, 156] on div at bounding box center [774, 156] width 182 height 404
click at [856, 153] on div at bounding box center [774, 156] width 182 height 404
click at [859, 157] on div at bounding box center [774, 156] width 182 height 404
click at [852, 162] on div at bounding box center [774, 156] width 182 height 404
click at [856, 155] on div at bounding box center [774, 156] width 182 height 404
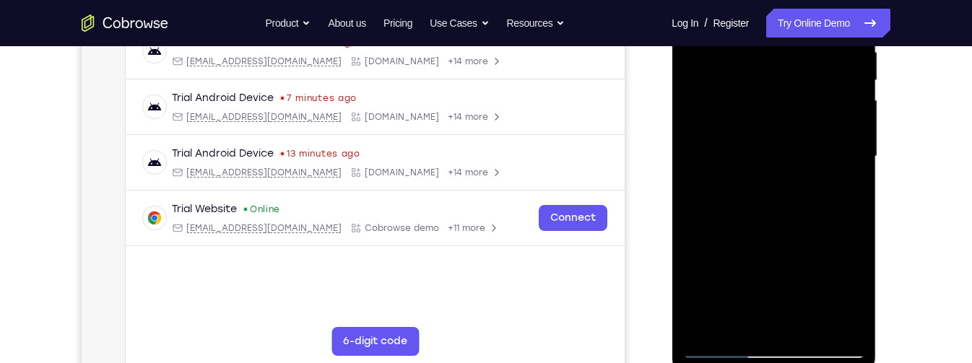
click at [857, 152] on div at bounding box center [774, 156] width 182 height 404
click at [696, 156] on div at bounding box center [774, 156] width 182 height 404
click at [697, 156] on div at bounding box center [774, 156] width 182 height 404
click at [698, 154] on div at bounding box center [774, 156] width 182 height 404
click at [697, 155] on div at bounding box center [774, 156] width 182 height 404
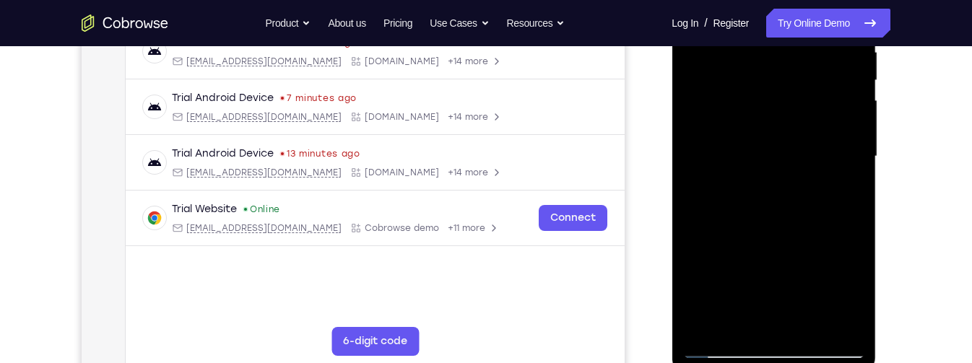
click at [853, 183] on div at bounding box center [774, 156] width 182 height 404
click at [856, 168] on div at bounding box center [774, 156] width 182 height 404
click at [854, 161] on div at bounding box center [774, 156] width 182 height 404
click at [853, 173] on div at bounding box center [774, 156] width 182 height 404
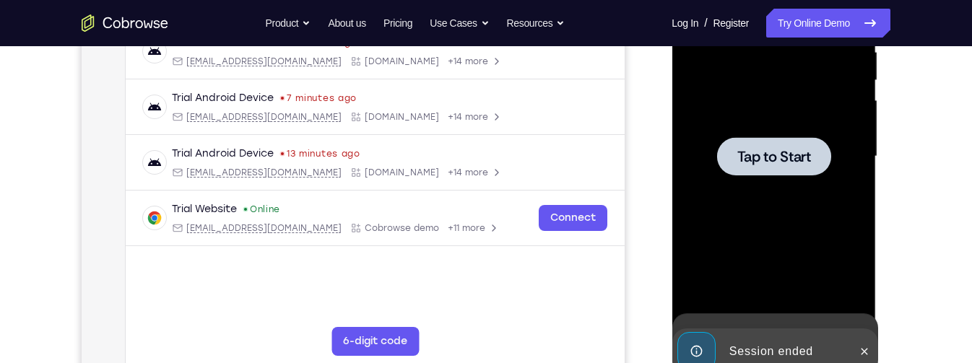
click at [863, 171] on div at bounding box center [774, 156] width 182 height 404
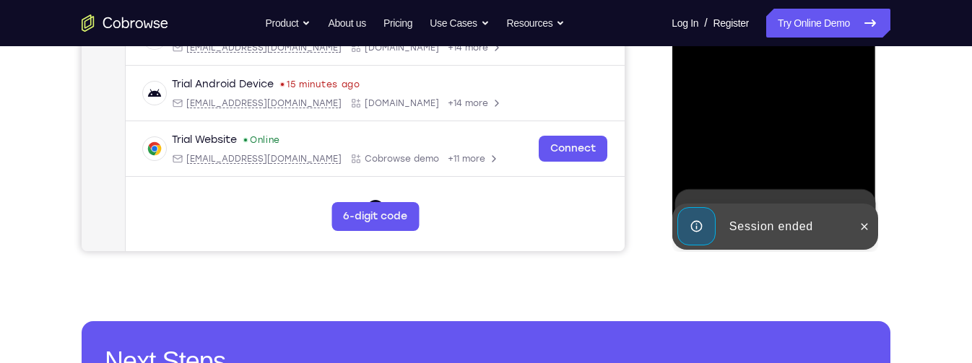
scroll to position [425, 0]
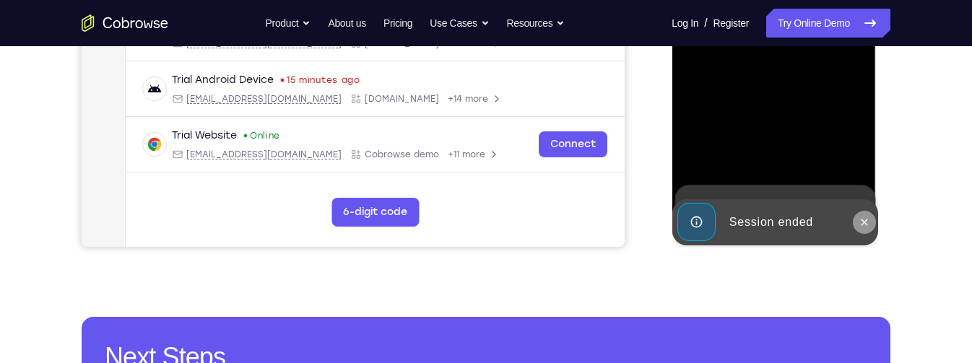
click at [867, 218] on icon at bounding box center [864, 223] width 12 height 12
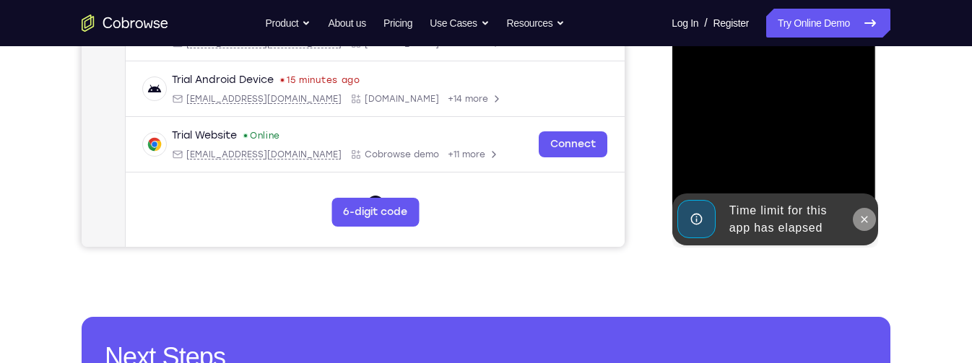
click at [869, 220] on icon at bounding box center [864, 220] width 12 height 12
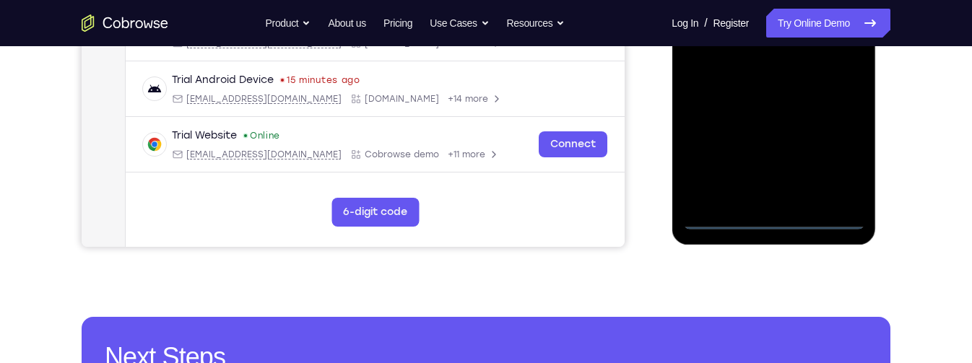
click at [775, 218] on div at bounding box center [774, 27] width 182 height 404
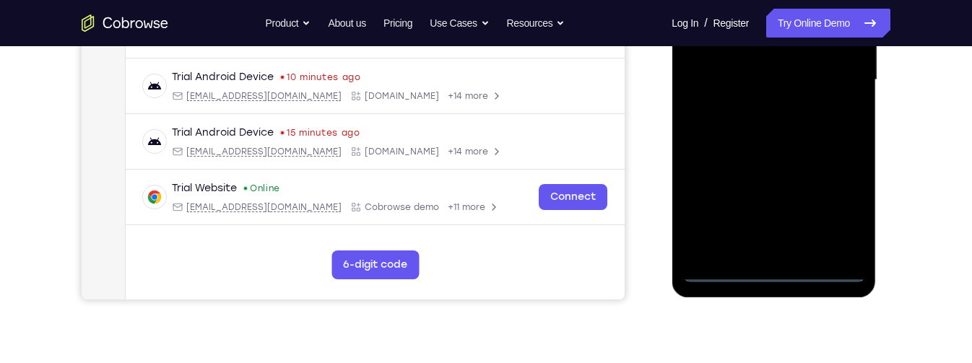
click at [843, 217] on div at bounding box center [774, 80] width 182 height 404
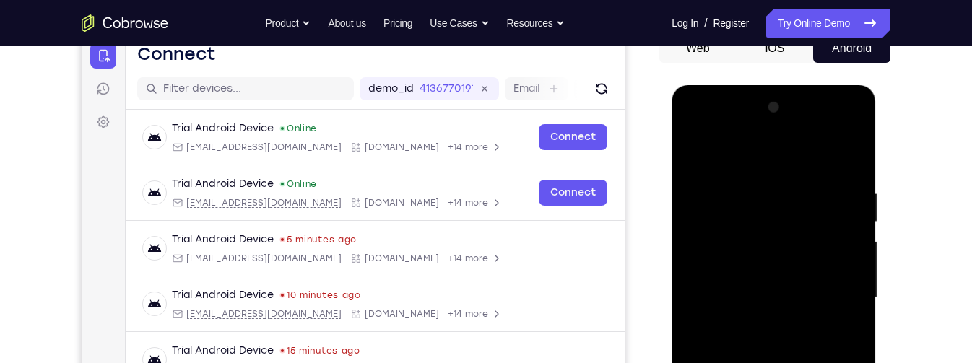
scroll to position [148, 0]
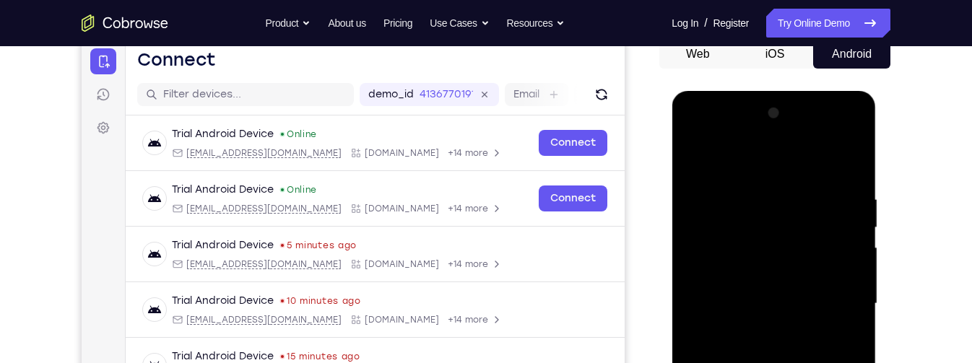
click at [825, 163] on div at bounding box center [774, 304] width 182 height 404
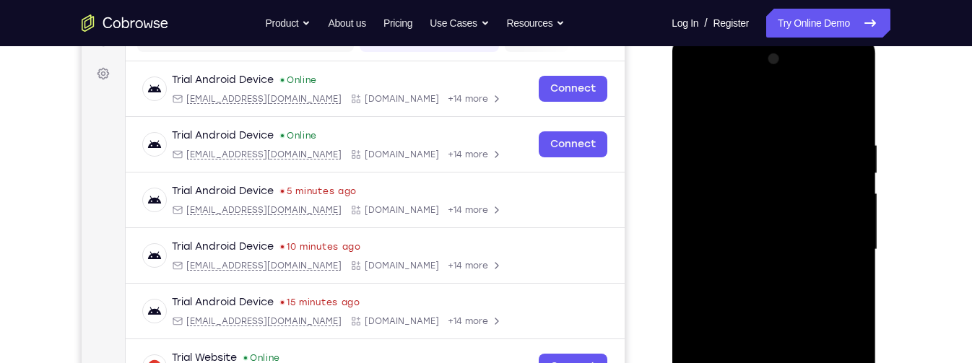
scroll to position [211, 0]
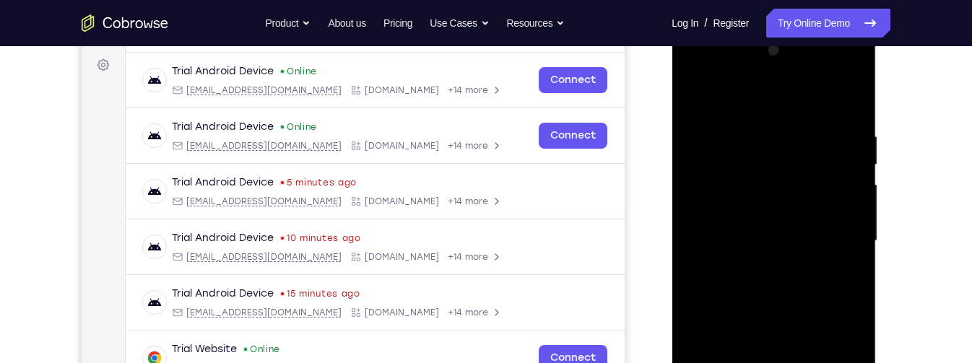
click at [841, 237] on div at bounding box center [774, 241] width 182 height 404
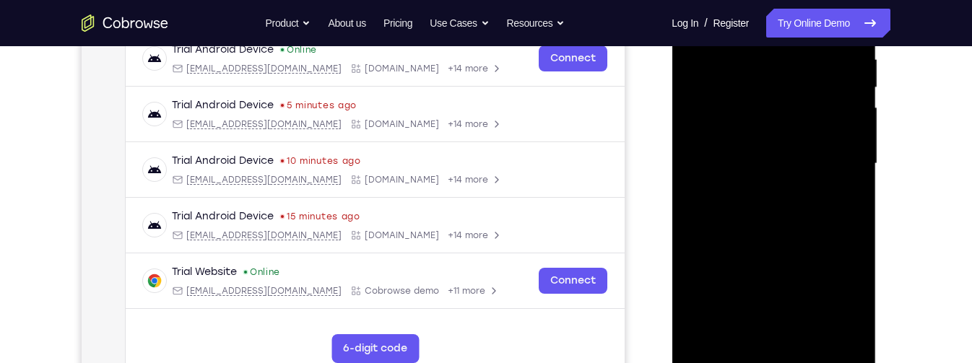
scroll to position [290, 0]
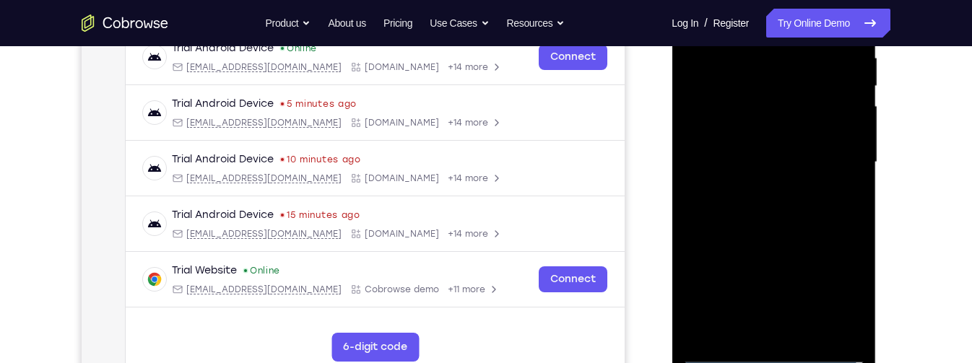
click at [761, 193] on div at bounding box center [774, 162] width 182 height 404
click at [796, 145] on div at bounding box center [774, 162] width 182 height 404
click at [826, 140] on div at bounding box center [774, 162] width 182 height 404
click at [833, 170] on div at bounding box center [774, 162] width 182 height 404
click at [828, 215] on div at bounding box center [774, 162] width 182 height 404
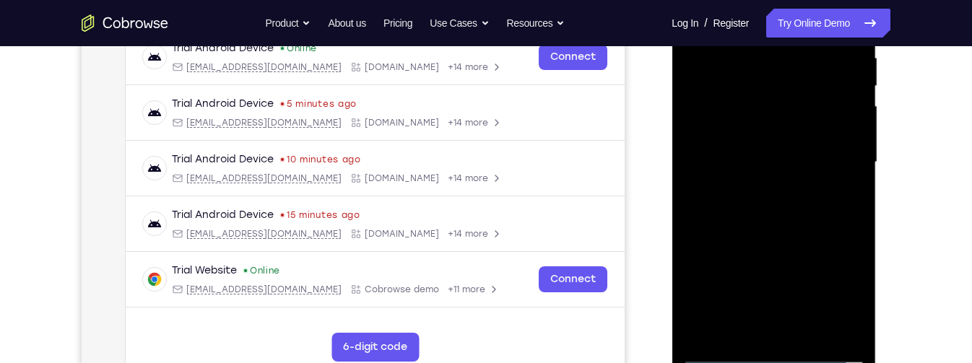
click at [832, 217] on div at bounding box center [774, 162] width 182 height 404
click at [815, 208] on div at bounding box center [774, 162] width 182 height 404
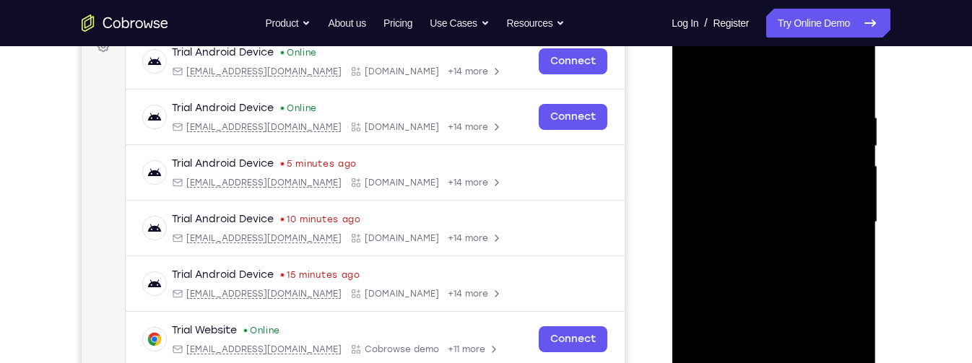
scroll to position [232, 0]
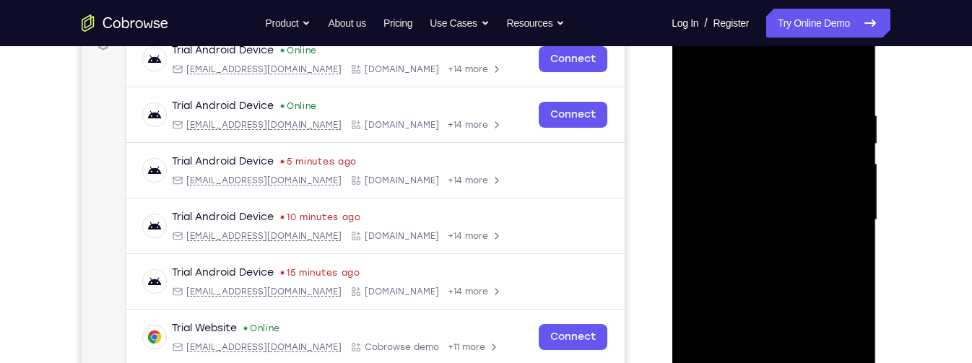
click at [852, 95] on div at bounding box center [774, 220] width 182 height 404
click at [857, 146] on div at bounding box center [774, 220] width 182 height 404
click at [854, 183] on div at bounding box center [774, 220] width 182 height 404
click at [853, 187] on div at bounding box center [774, 220] width 182 height 404
click at [859, 185] on div at bounding box center [774, 220] width 182 height 404
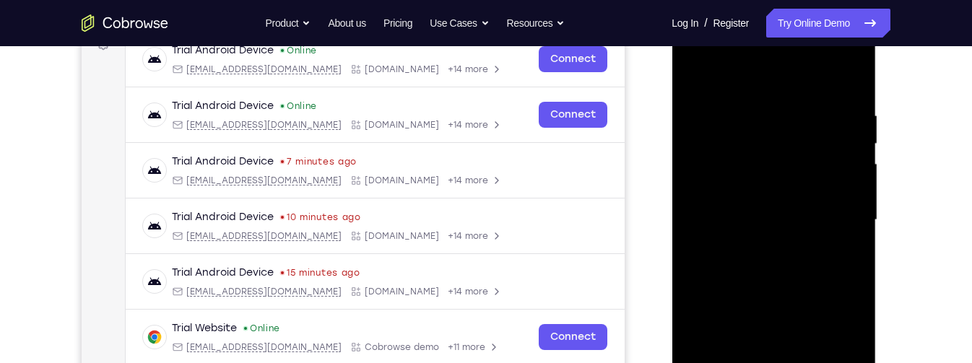
click at [835, 191] on div at bounding box center [774, 220] width 182 height 404
click at [723, 98] on div at bounding box center [774, 220] width 182 height 404
click at [826, 143] on div at bounding box center [774, 220] width 182 height 404
click at [701, 73] on div at bounding box center [774, 220] width 182 height 404
click at [735, 210] on div at bounding box center [774, 220] width 182 height 404
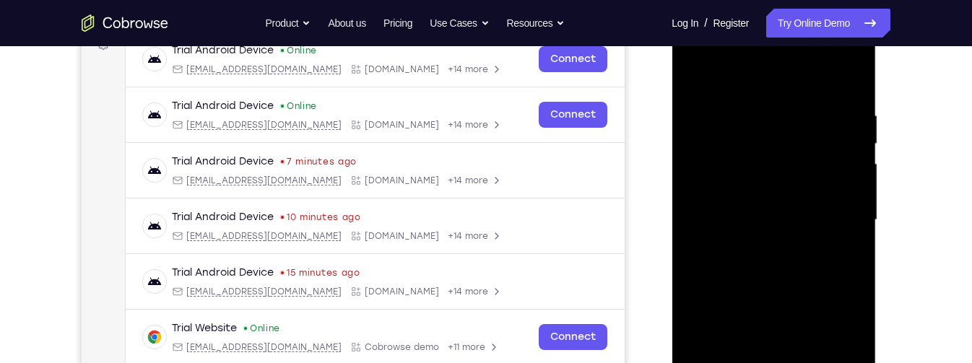
click at [857, 141] on div at bounding box center [774, 220] width 182 height 404
click at [701, 72] on div at bounding box center [774, 220] width 182 height 404
click at [862, 144] on div at bounding box center [774, 220] width 182 height 404
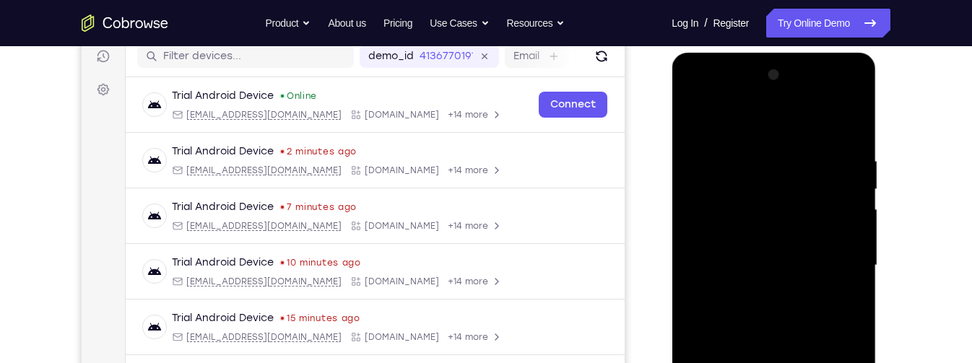
scroll to position [184, 0]
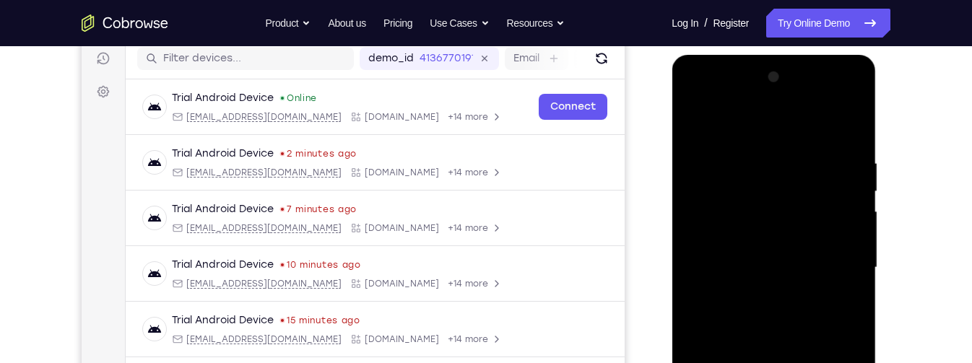
click at [700, 122] on div at bounding box center [774, 268] width 182 height 404
click at [852, 196] on div at bounding box center [774, 268] width 182 height 404
click at [862, 198] on div at bounding box center [774, 268] width 182 height 404
click at [859, 224] on div at bounding box center [774, 268] width 182 height 404
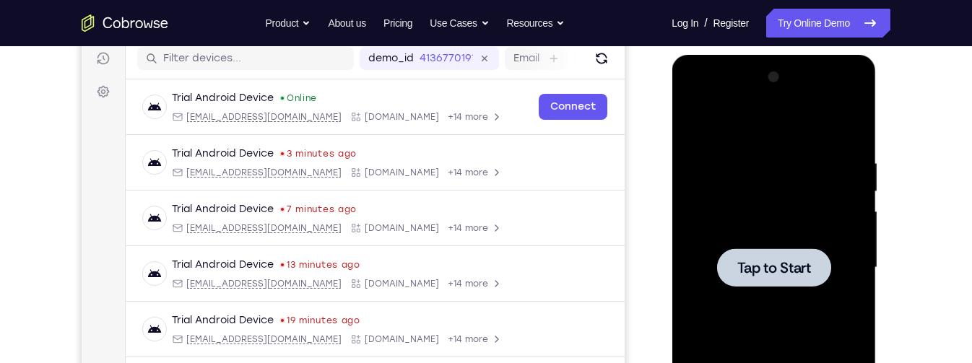
click at [813, 258] on div at bounding box center [773, 267] width 114 height 38
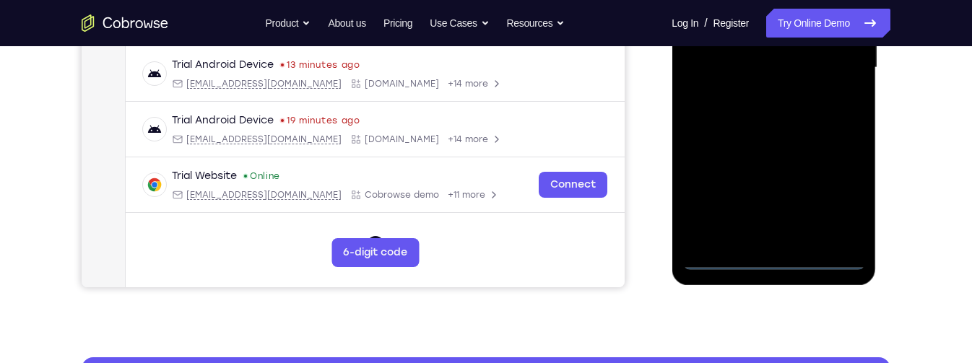
scroll to position [389, 0]
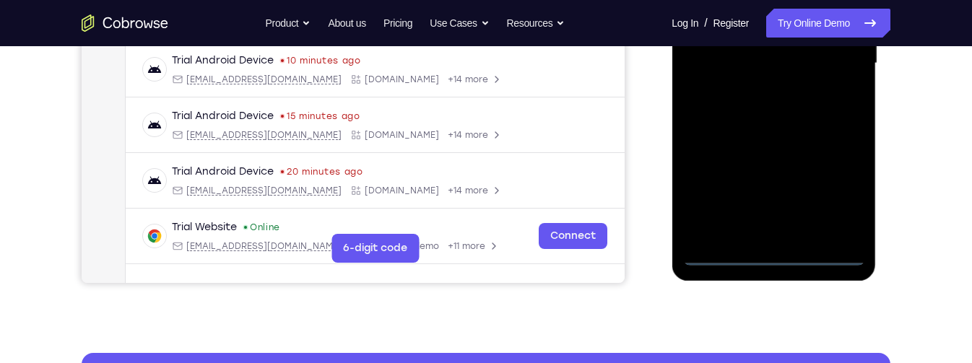
click at [775, 256] on div at bounding box center [774, 63] width 182 height 404
click at [841, 187] on div at bounding box center [774, 63] width 182 height 404
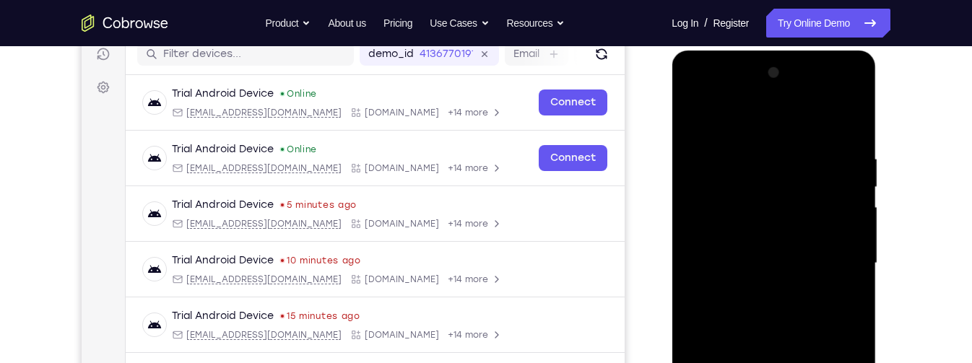
scroll to position [186, 0]
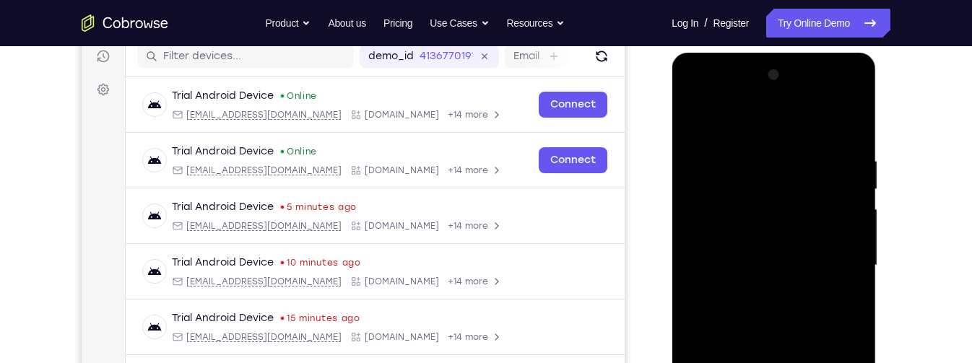
click at [826, 130] on div at bounding box center [774, 266] width 182 height 404
click at [841, 259] on div at bounding box center [774, 266] width 182 height 404
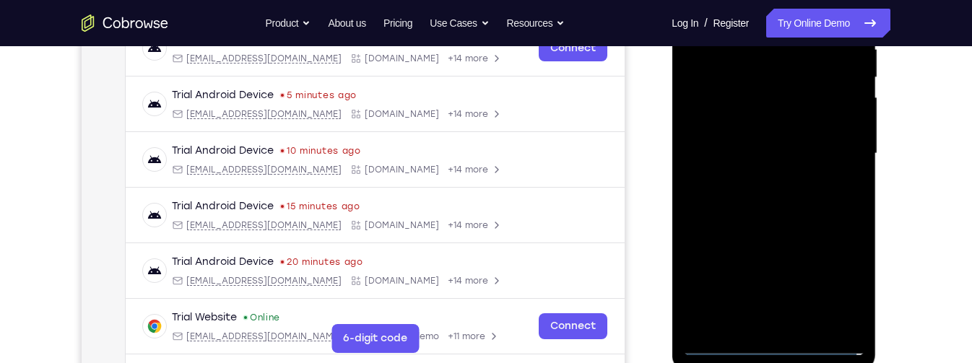
scroll to position [300, 0]
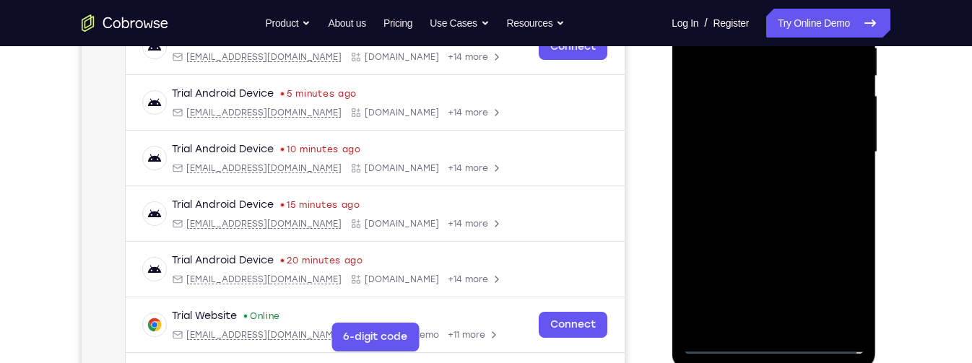
click at [761, 184] on div at bounding box center [774, 152] width 182 height 404
click at [815, 139] on div at bounding box center [774, 152] width 182 height 404
click at [802, 122] on div at bounding box center [774, 152] width 182 height 404
click at [836, 150] on div at bounding box center [774, 152] width 182 height 404
click at [820, 199] on div at bounding box center [774, 152] width 182 height 404
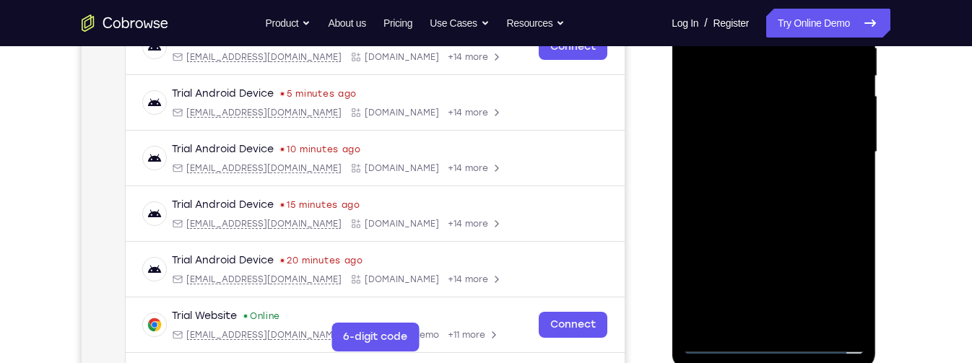
click at [817, 201] on div at bounding box center [774, 152] width 182 height 404
click at [814, 204] on div at bounding box center [774, 152] width 182 height 404
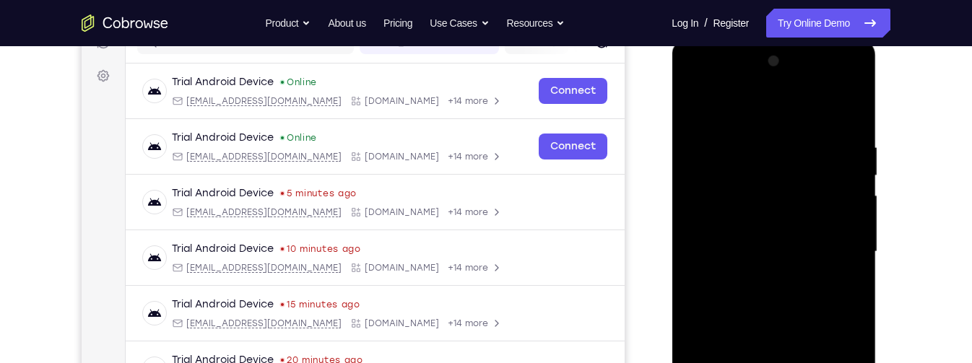
scroll to position [199, 0]
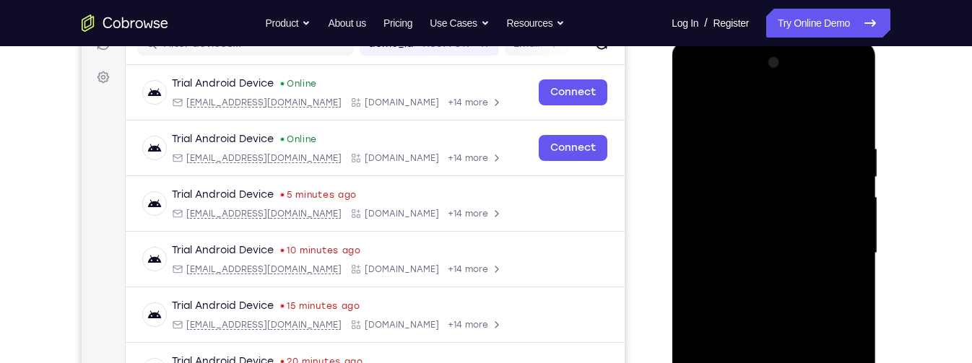
click at [855, 124] on div at bounding box center [774, 253] width 182 height 404
click at [755, 138] on div at bounding box center [774, 253] width 182 height 404
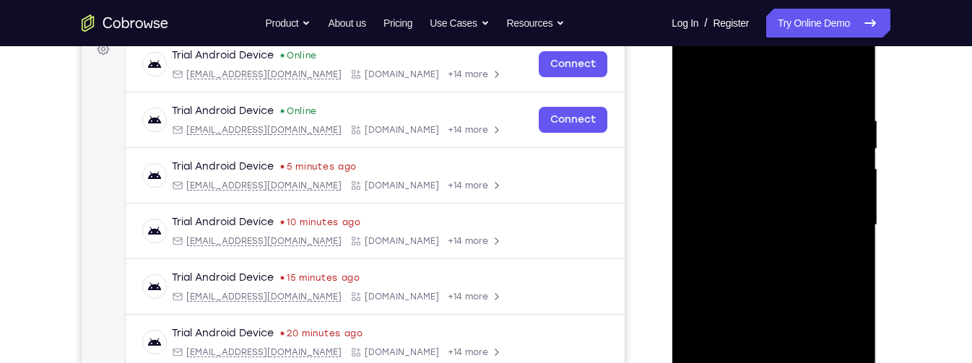
scroll to position [228, 0]
click at [864, 129] on div at bounding box center [774, 224] width 182 height 404
click at [849, 89] on div at bounding box center [774, 224] width 182 height 404
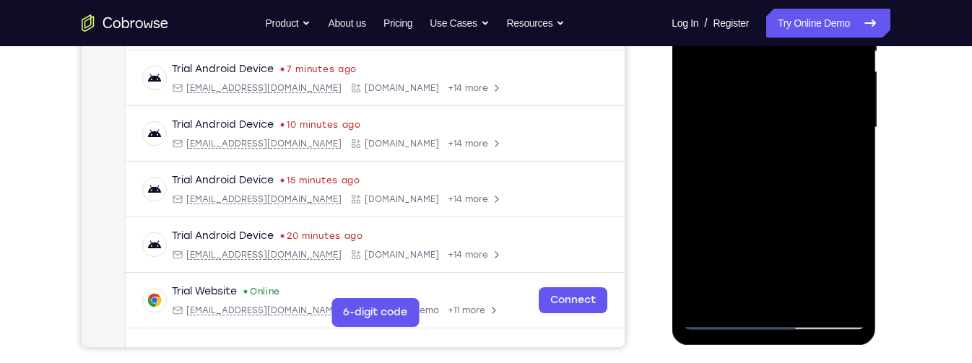
scroll to position [325, 0]
click at [810, 299] on div at bounding box center [774, 127] width 182 height 404
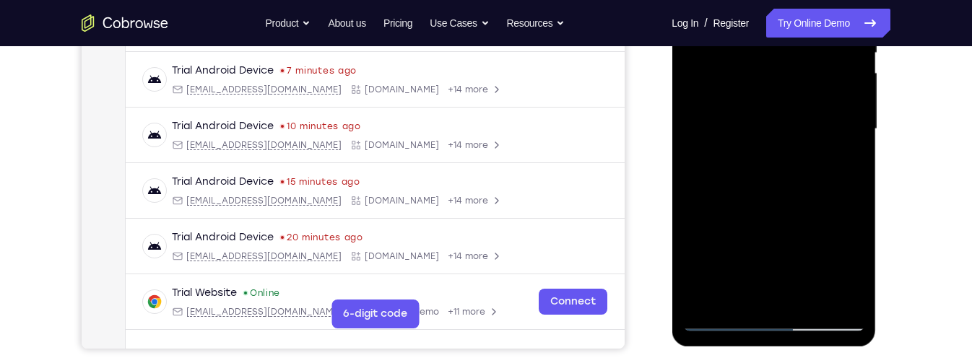
click at [807, 301] on div at bounding box center [774, 129] width 182 height 404
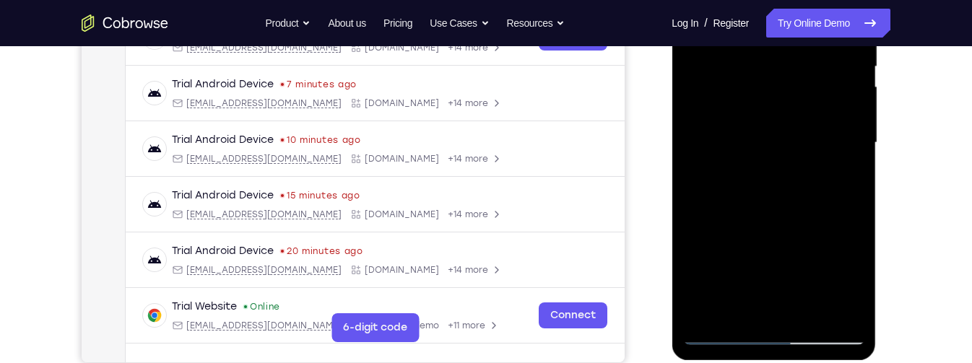
scroll to position [319, 0]
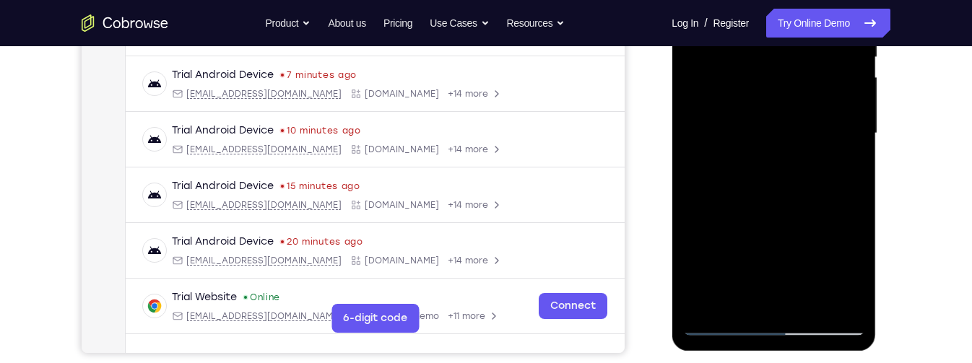
click at [813, 305] on div at bounding box center [774, 133] width 182 height 404
click at [826, 214] on div at bounding box center [774, 133] width 182 height 404
click at [809, 125] on div at bounding box center [774, 133] width 182 height 404
click at [778, 293] on div at bounding box center [774, 133] width 182 height 404
click at [845, 173] on div at bounding box center [774, 133] width 182 height 404
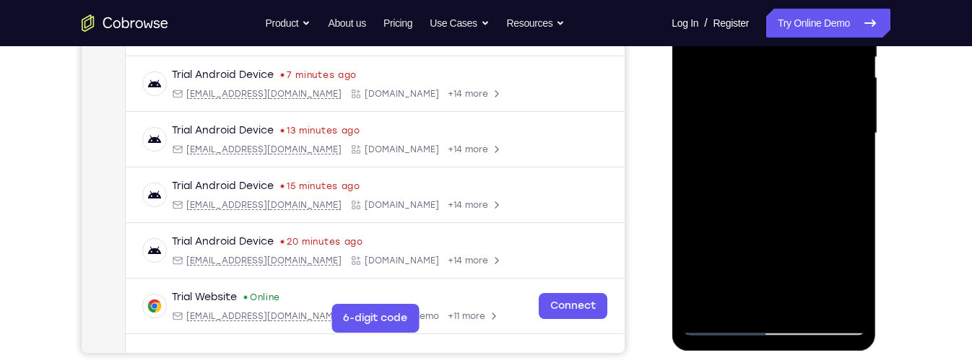
click at [857, 269] on div at bounding box center [774, 133] width 182 height 404
click at [842, 170] on div at bounding box center [774, 133] width 182 height 404
click at [729, 113] on div at bounding box center [774, 133] width 182 height 404
click at [711, 256] on div at bounding box center [774, 133] width 182 height 404
click at [851, 272] on div at bounding box center [774, 133] width 182 height 404
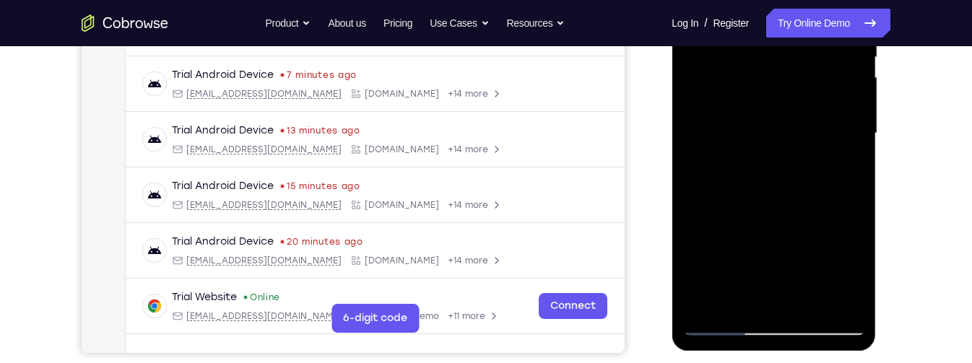
click at [839, 168] on div at bounding box center [774, 133] width 182 height 404
click at [741, 143] on div at bounding box center [774, 133] width 182 height 404
click at [776, 252] on div at bounding box center [774, 133] width 182 height 404
click at [842, 170] on div at bounding box center [774, 133] width 182 height 404
click at [840, 173] on div at bounding box center [774, 133] width 182 height 404
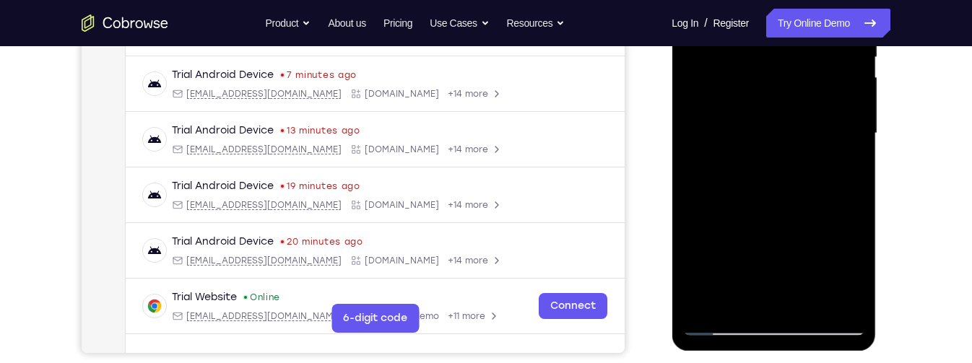
click at [744, 95] on div at bounding box center [774, 133] width 182 height 404
click at [768, 222] on div at bounding box center [774, 133] width 182 height 404
click at [844, 169] on div at bounding box center [774, 133] width 182 height 404
click at [756, 68] on div at bounding box center [774, 133] width 182 height 404
click at [792, 194] on div at bounding box center [774, 133] width 182 height 404
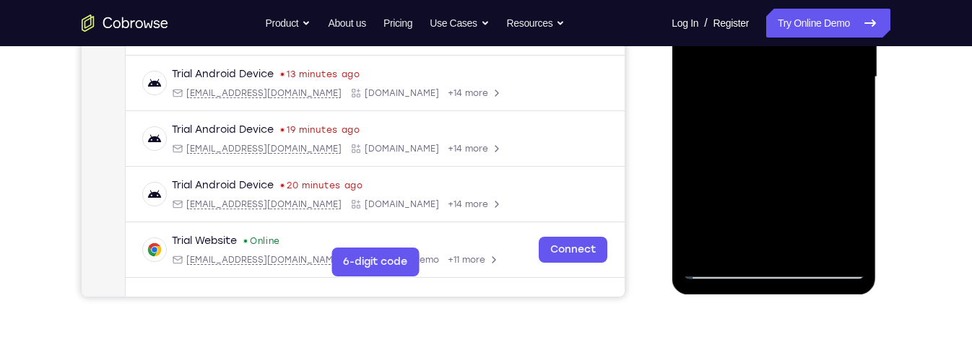
scroll to position [374, 0]
click at [785, 197] on div at bounding box center [774, 78] width 182 height 404
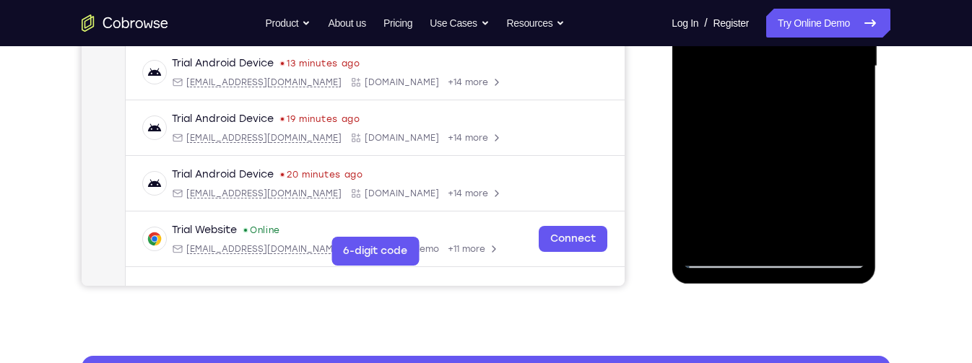
scroll to position [391, 0]
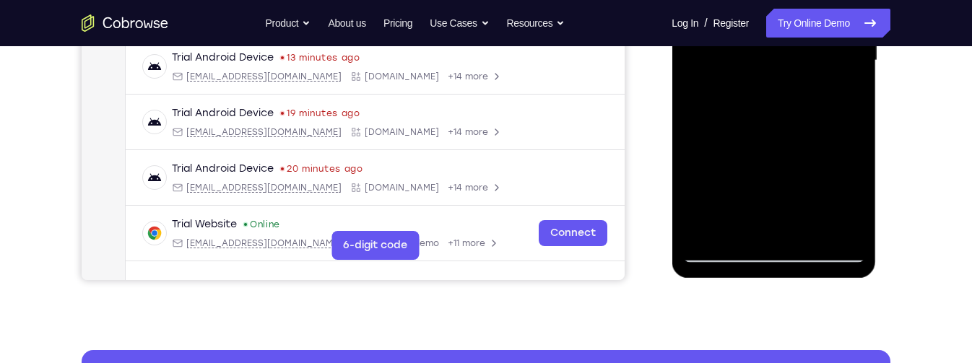
click at [842, 99] on div at bounding box center [774, 60] width 182 height 404
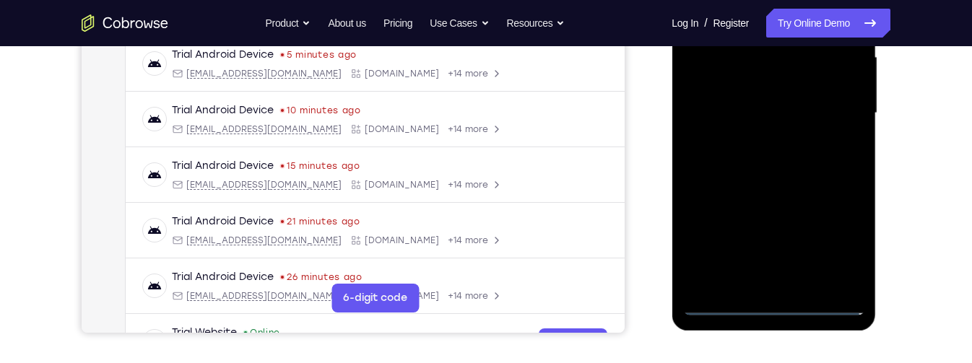
scroll to position [339, 0]
click at [776, 305] on div at bounding box center [774, 112] width 182 height 404
click at [839, 239] on div at bounding box center [774, 112] width 182 height 404
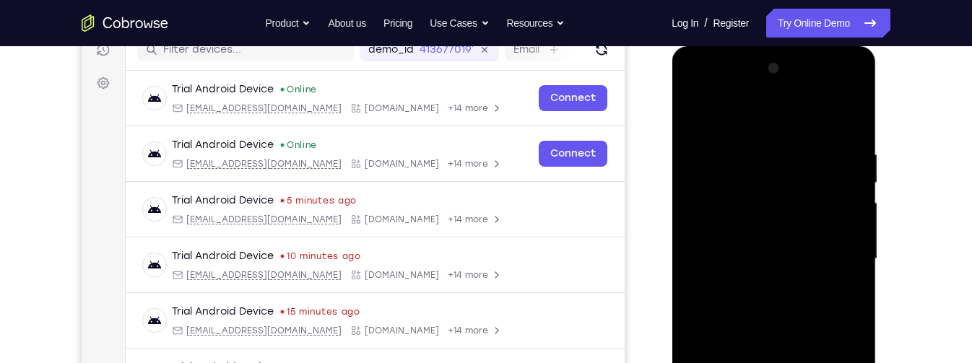
scroll to position [190, 0]
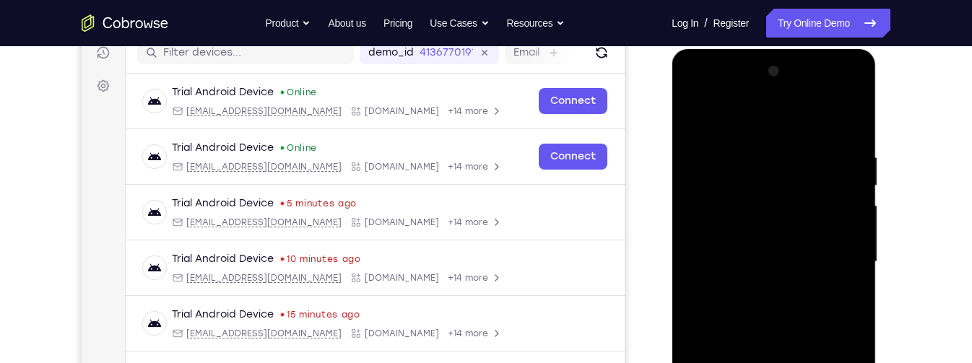
click at [823, 121] on div at bounding box center [774, 262] width 182 height 404
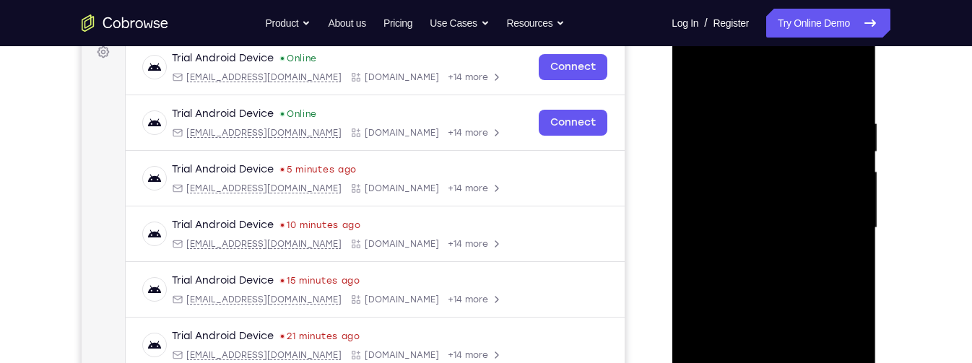
scroll to position [230, 0]
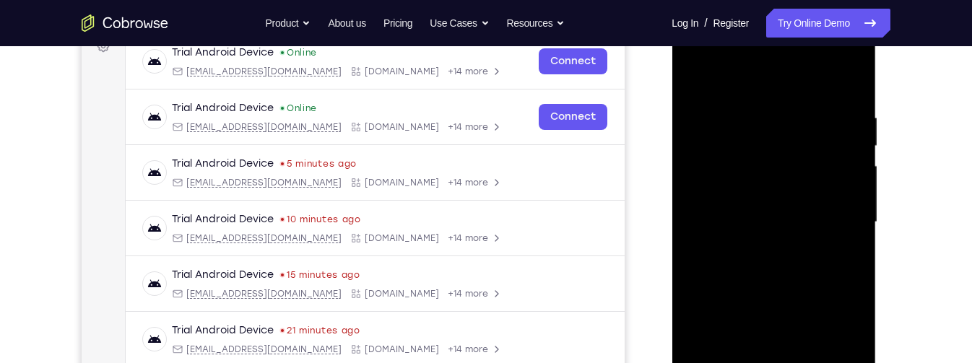
click at [836, 221] on div at bounding box center [774, 222] width 182 height 404
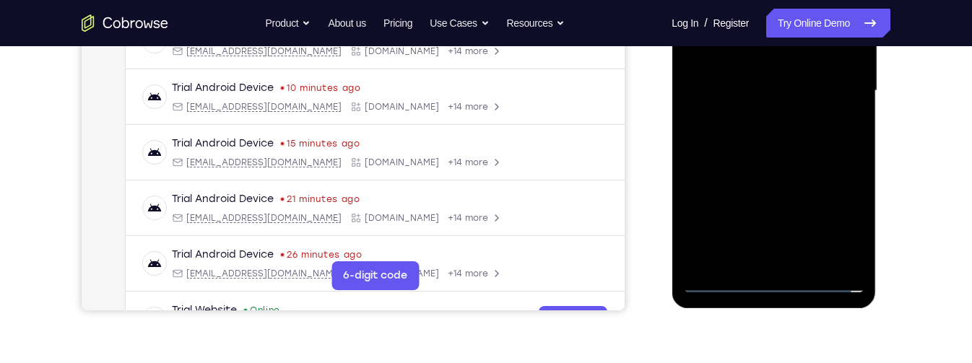
scroll to position [362, 0]
click at [761, 261] on div at bounding box center [774, 90] width 182 height 404
click at [838, 76] on div at bounding box center [774, 90] width 182 height 404
click at [828, 61] on div at bounding box center [774, 90] width 182 height 404
click at [814, 90] on div at bounding box center [774, 90] width 182 height 404
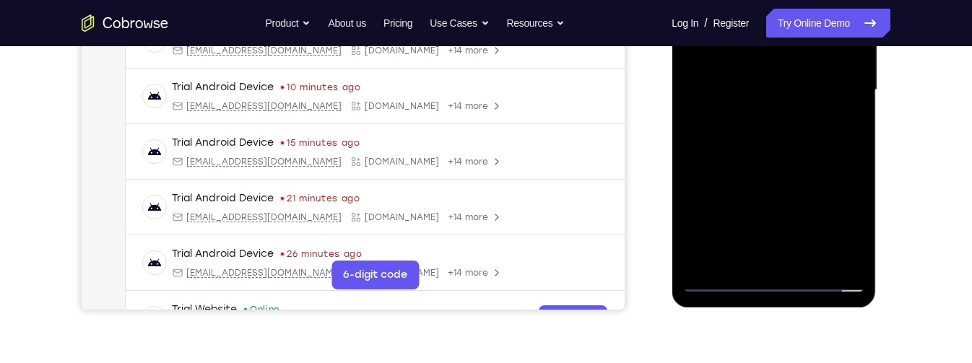
click at [815, 144] on div at bounding box center [774, 90] width 182 height 404
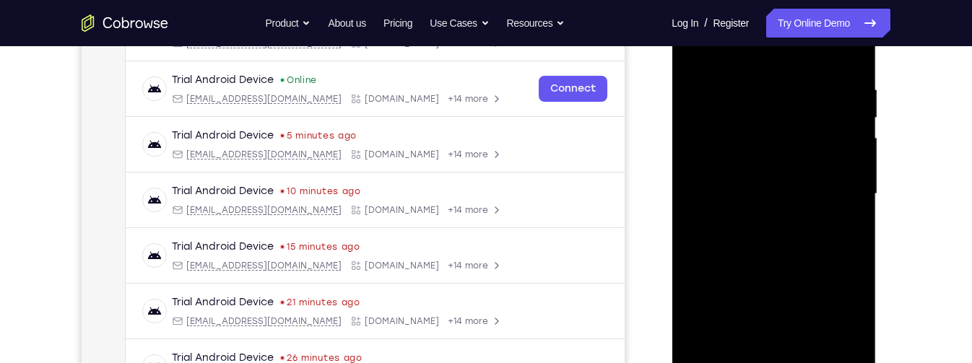
scroll to position [255, 0]
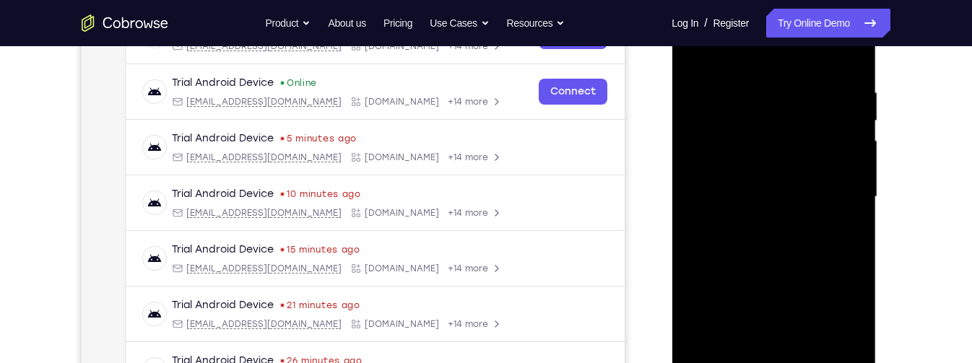
click at [779, 238] on div at bounding box center [774, 197] width 182 height 404
click at [817, 248] on div at bounding box center [774, 197] width 182 height 404
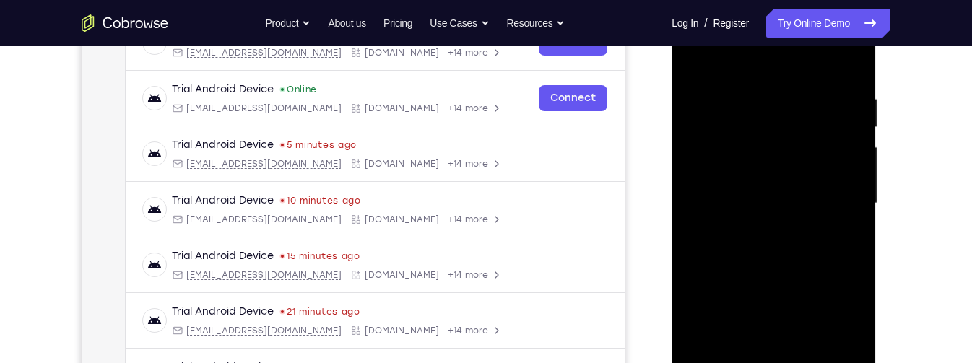
scroll to position [229, 0]
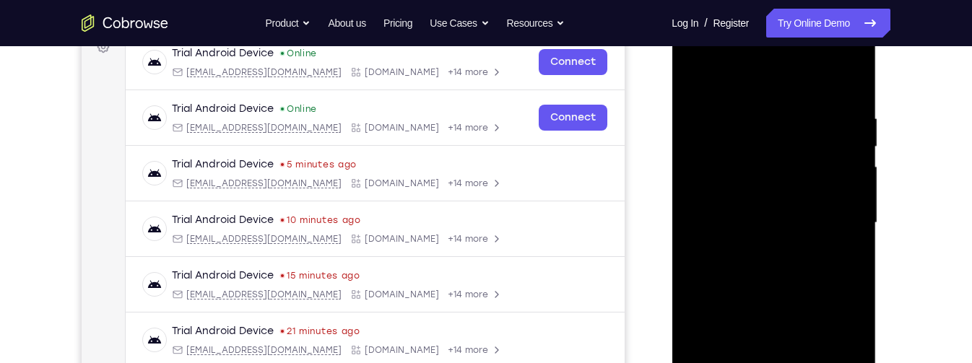
click at [854, 95] on div at bounding box center [774, 223] width 182 height 404
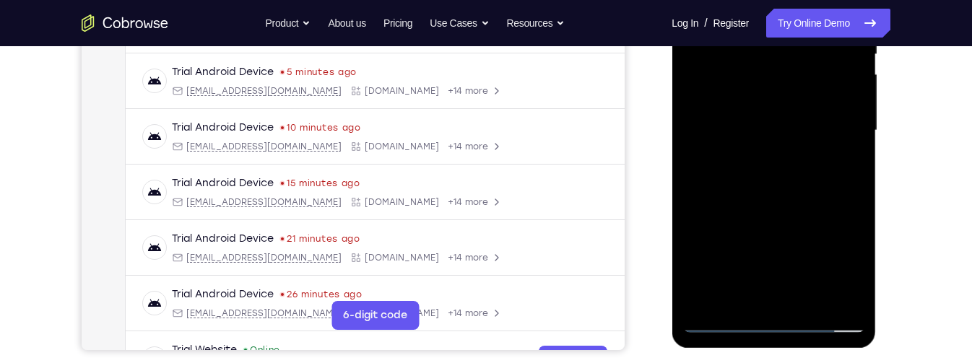
scroll to position [334, 0]
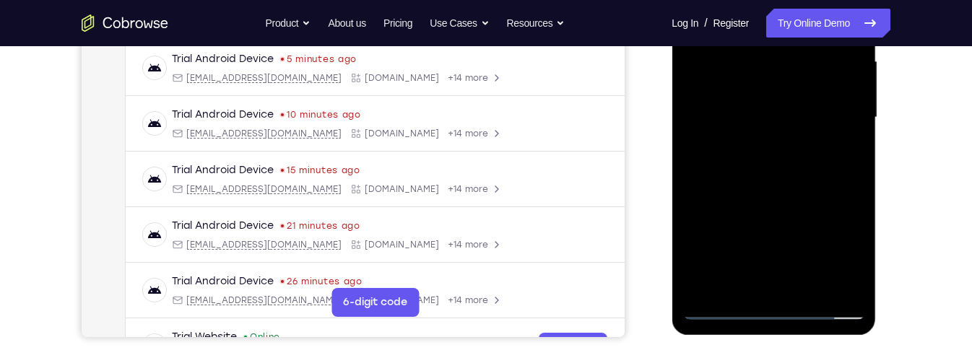
click at [810, 284] on div at bounding box center [774, 117] width 182 height 404
click at [809, 191] on div at bounding box center [774, 117] width 182 height 404
click at [823, 105] on div at bounding box center [774, 117] width 182 height 404
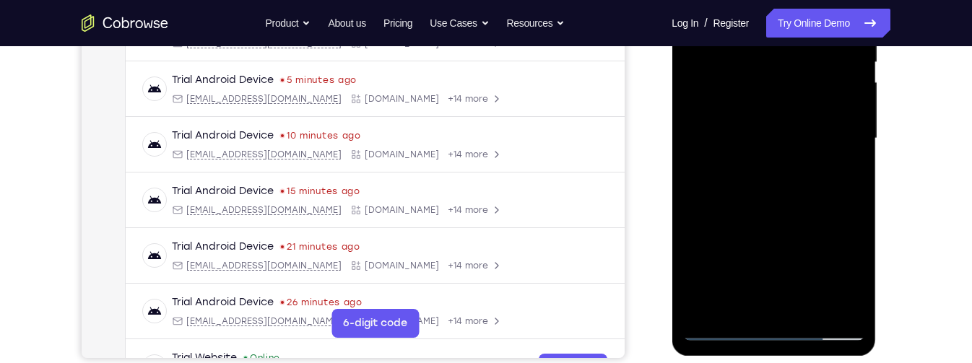
scroll to position [314, 0]
click at [846, 176] on div at bounding box center [774, 138] width 182 height 404
click at [841, 176] on div at bounding box center [774, 138] width 182 height 404
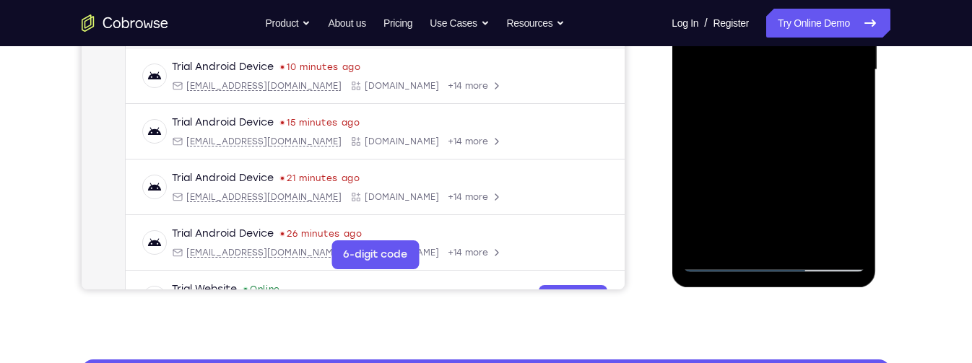
scroll to position [386, 0]
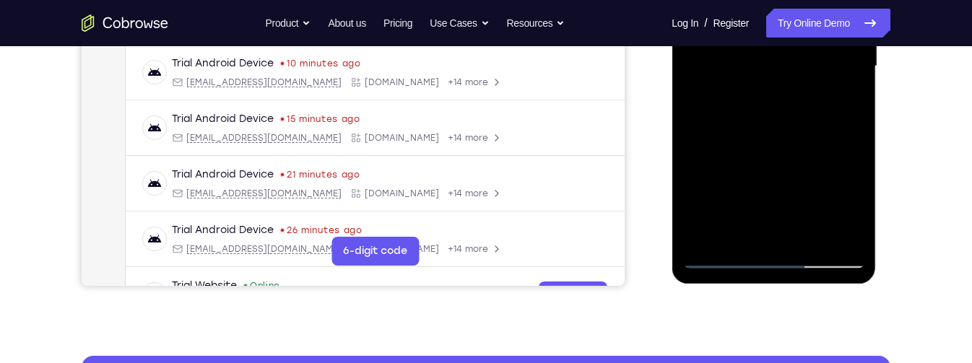
click at [729, 259] on div at bounding box center [774, 66] width 182 height 404
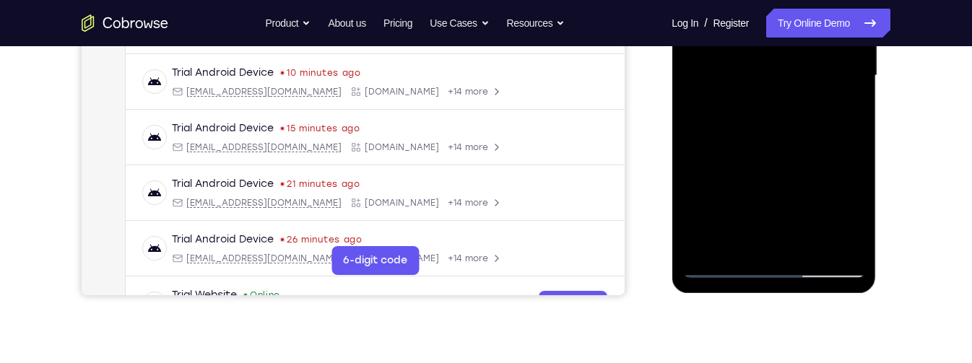
scroll to position [358, 0]
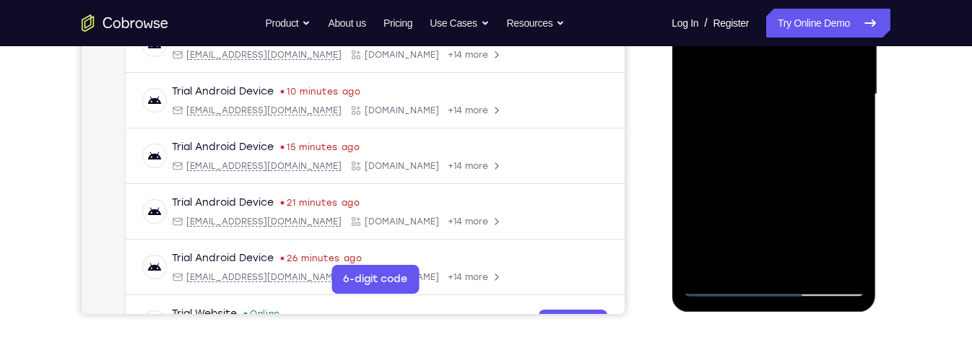
click at [724, 285] on div at bounding box center [774, 94] width 182 height 404
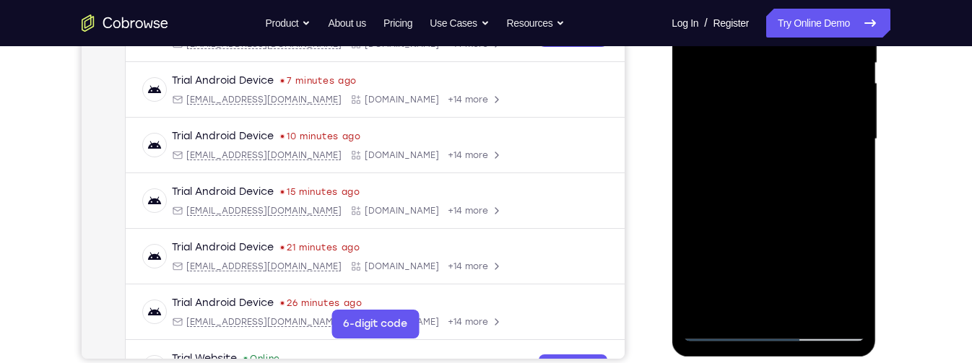
click at [827, 102] on div at bounding box center [774, 139] width 182 height 404
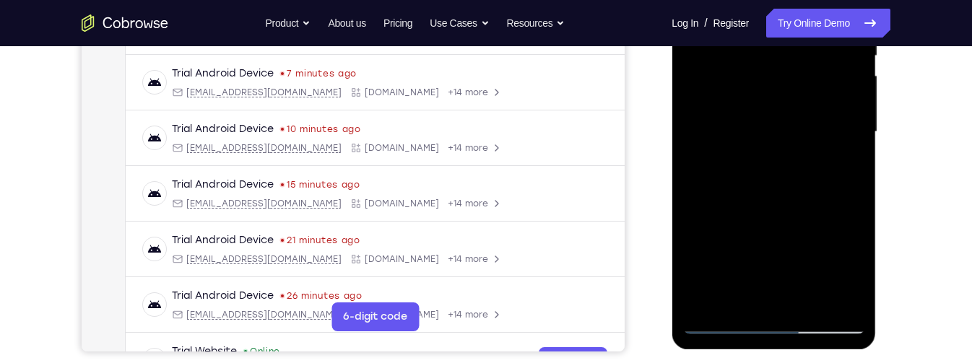
scroll to position [321, 0]
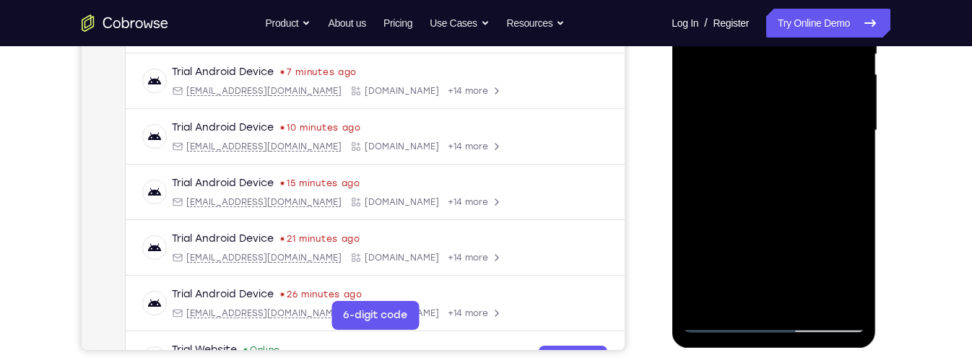
click at [823, 248] on div at bounding box center [774, 130] width 182 height 404
click at [701, 249] on div at bounding box center [774, 130] width 182 height 404
click at [701, 252] on div at bounding box center [774, 130] width 182 height 404
click at [741, 179] on div at bounding box center [774, 130] width 182 height 404
click at [804, 252] on div at bounding box center [774, 130] width 182 height 404
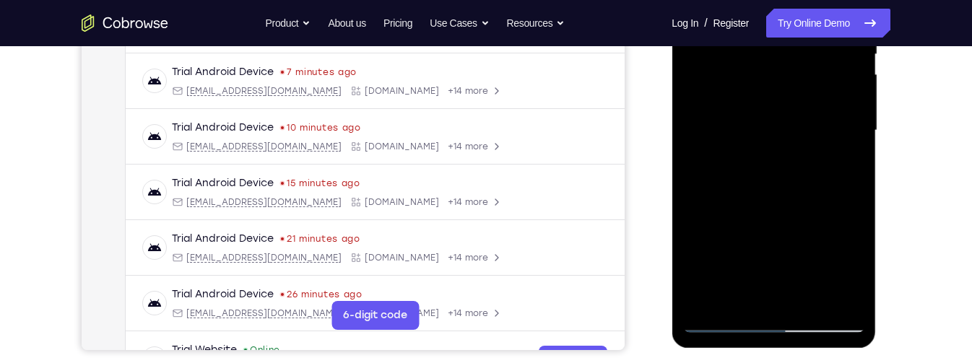
click at [700, 249] on div at bounding box center [774, 130] width 182 height 404
click at [734, 178] on div at bounding box center [774, 130] width 182 height 404
click at [787, 167] on div at bounding box center [774, 130] width 182 height 404
click at [856, 265] on div at bounding box center [774, 130] width 182 height 404
click at [846, 168] on div at bounding box center [774, 130] width 182 height 404
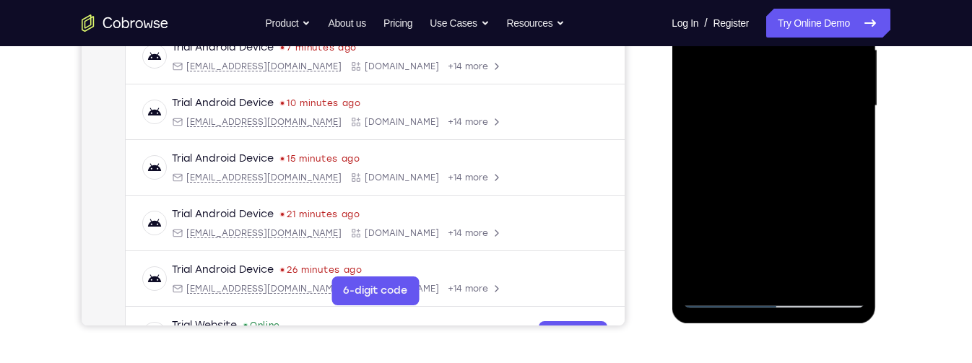
scroll to position [347, 0]
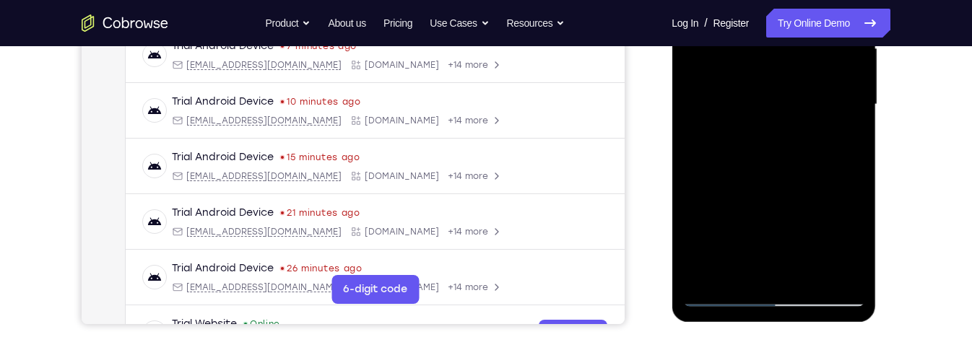
click at [722, 301] on div at bounding box center [774, 104] width 182 height 404
click at [724, 300] on div at bounding box center [774, 104] width 182 height 404
click at [822, 94] on div at bounding box center [774, 104] width 182 height 404
click at [763, 154] on div at bounding box center [774, 104] width 182 height 404
click at [802, 152] on div at bounding box center [774, 104] width 182 height 404
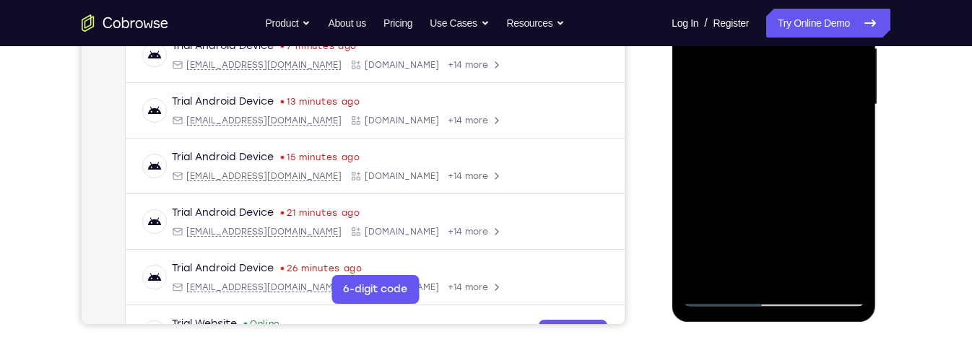
click at [852, 245] on div at bounding box center [774, 104] width 182 height 404
click at [843, 140] on div at bounding box center [774, 104] width 182 height 404
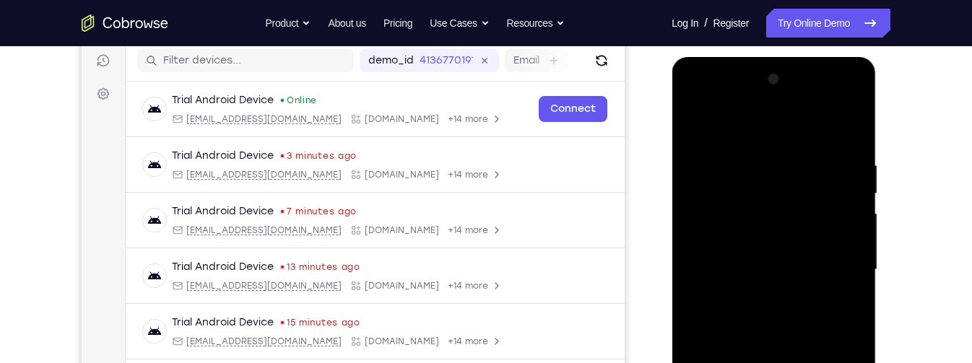
scroll to position [159, 0]
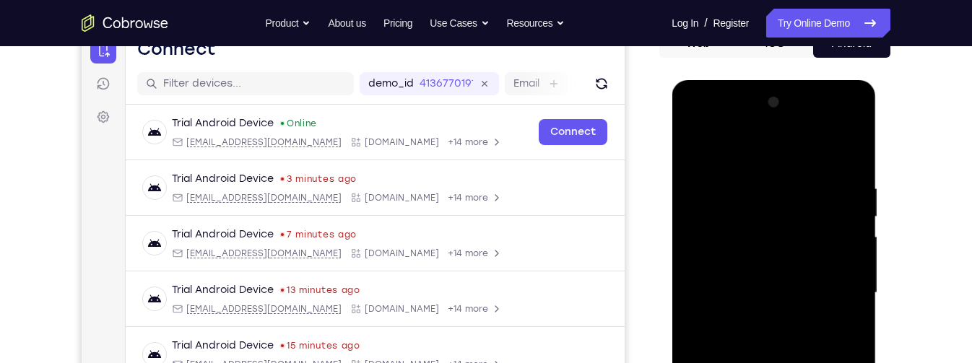
click at [698, 152] on div at bounding box center [774, 293] width 182 height 404
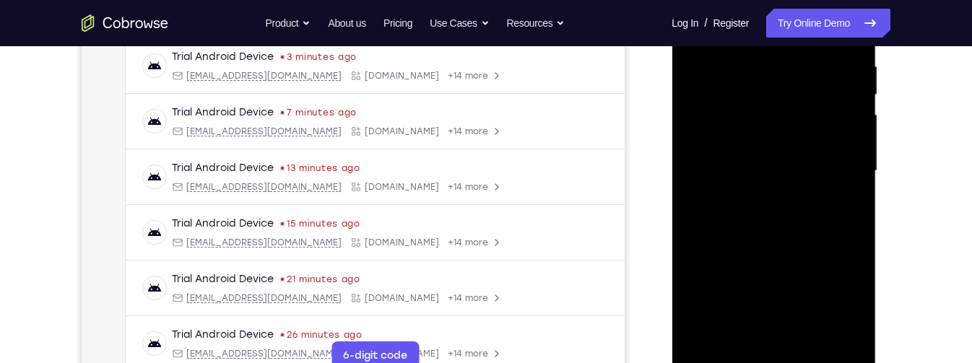
scroll to position [284, 0]
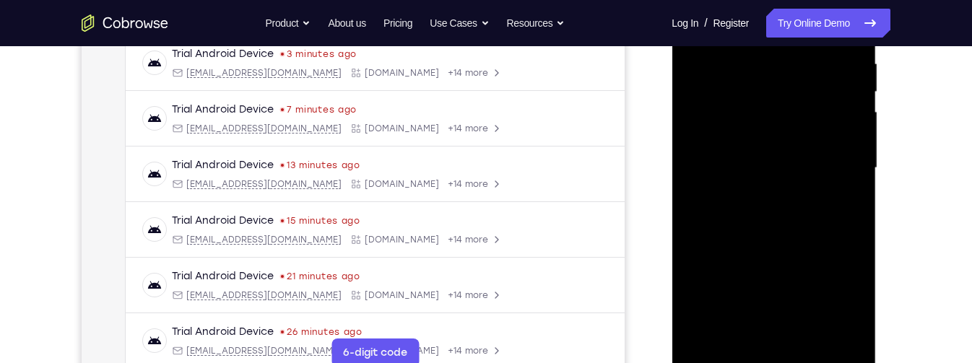
click at [786, 251] on div at bounding box center [774, 168] width 182 height 404
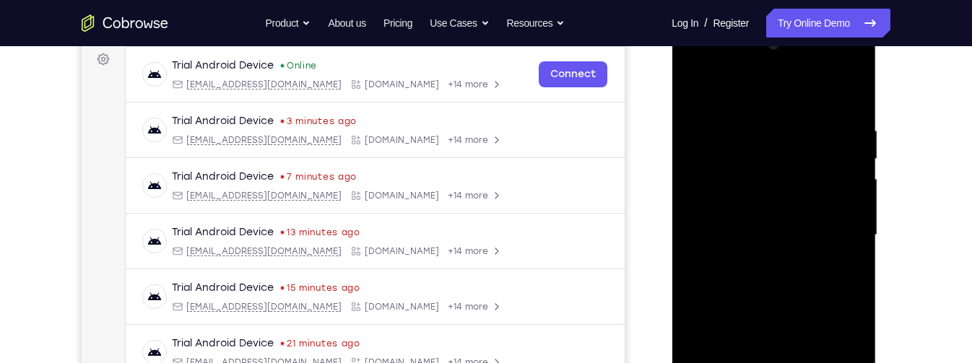
scroll to position [218, 0]
click at [807, 297] on div at bounding box center [774, 234] width 182 height 404
click at [697, 97] on div at bounding box center [774, 236] width 182 height 404
click at [806, 200] on div at bounding box center [774, 236] width 182 height 404
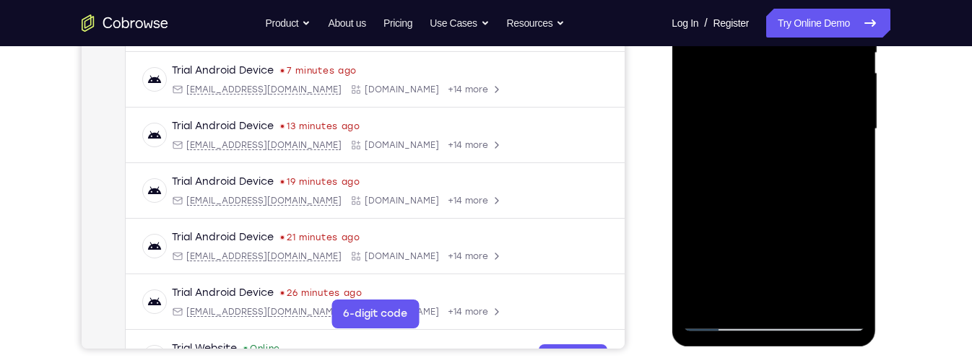
scroll to position [322, 0]
click at [747, 192] on div at bounding box center [774, 130] width 182 height 404
click at [781, 194] on div at bounding box center [774, 130] width 182 height 404
click at [844, 169] on div at bounding box center [774, 130] width 182 height 404
click at [784, 83] on div at bounding box center [774, 130] width 182 height 404
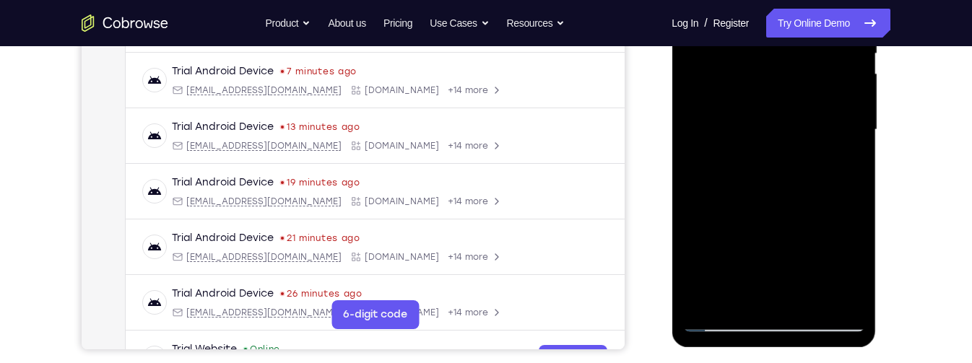
click at [814, 207] on div at bounding box center [774, 130] width 182 height 404
click at [844, 168] on div at bounding box center [774, 130] width 182 height 404
click at [854, 268] on div at bounding box center [774, 130] width 182 height 404
click at [857, 266] on div at bounding box center [774, 130] width 182 height 404
click at [845, 163] on div at bounding box center [774, 130] width 182 height 404
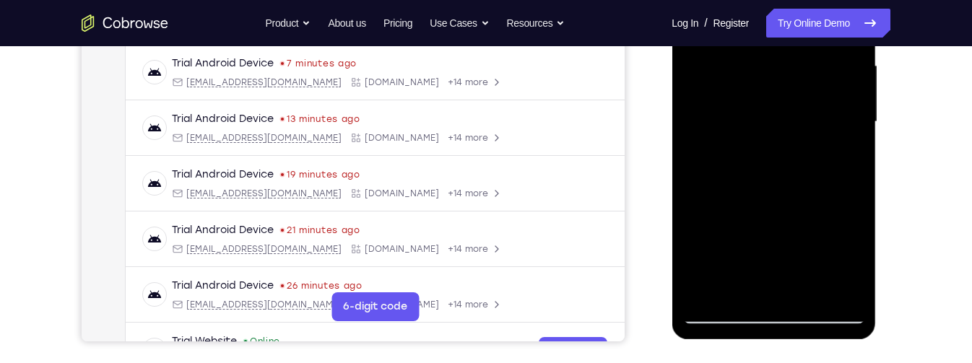
scroll to position [332, 0]
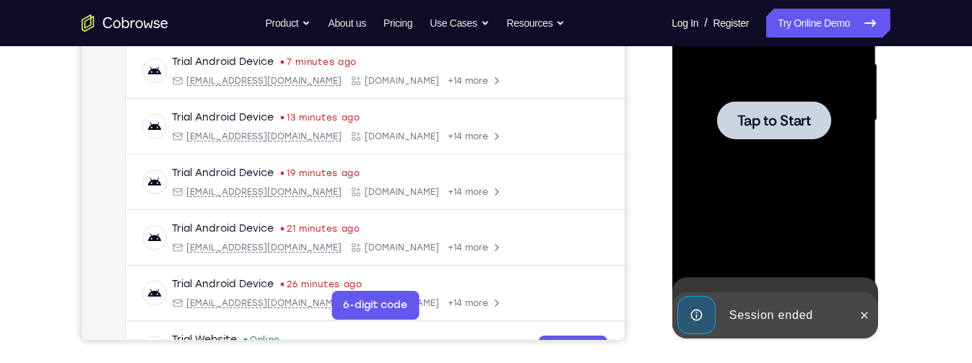
click at [797, 113] on span "Tap to Start" at bounding box center [774, 120] width 74 height 14
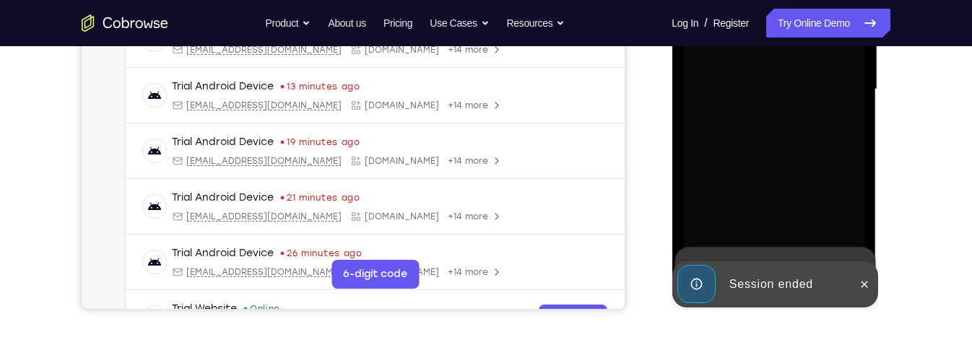
scroll to position [391, 0]
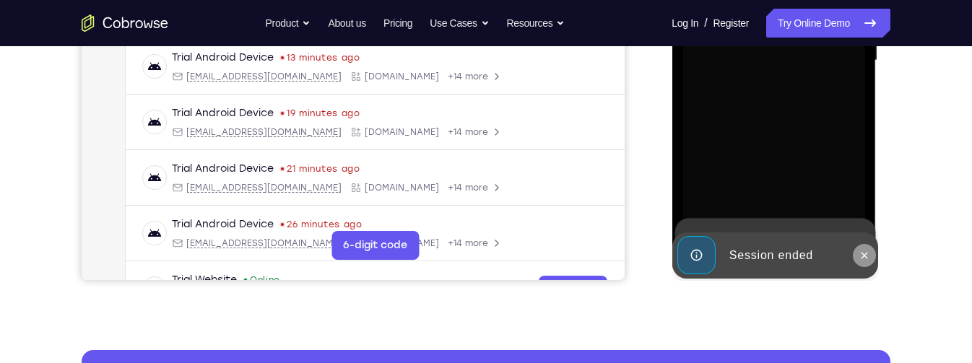
click at [862, 257] on icon at bounding box center [864, 255] width 7 height 7
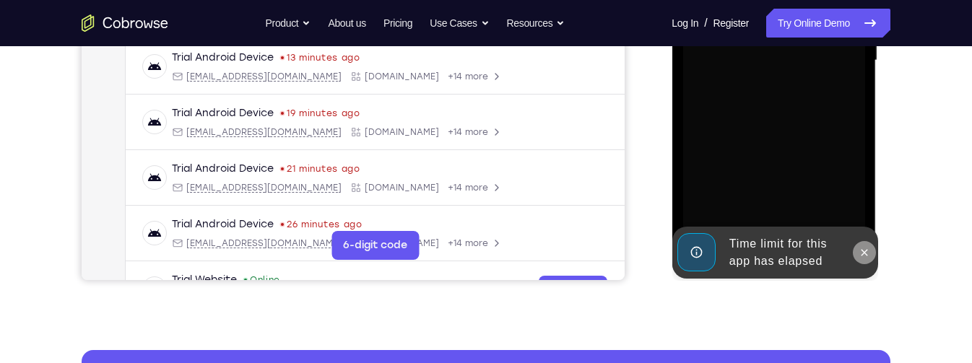
click at [865, 253] on icon at bounding box center [864, 252] width 7 height 7
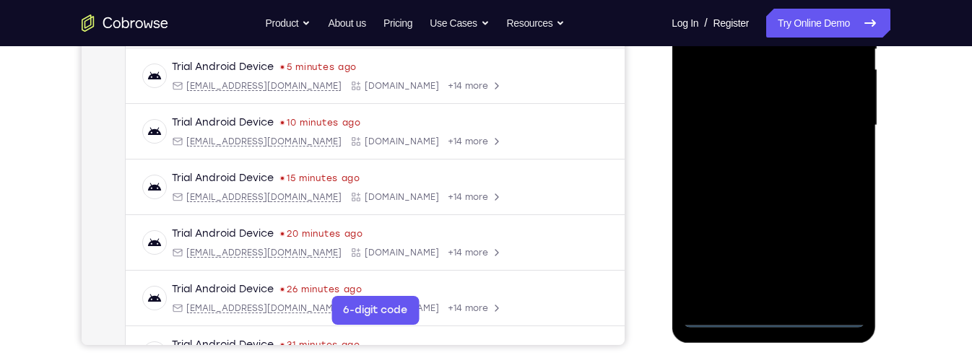
scroll to position [333, 0]
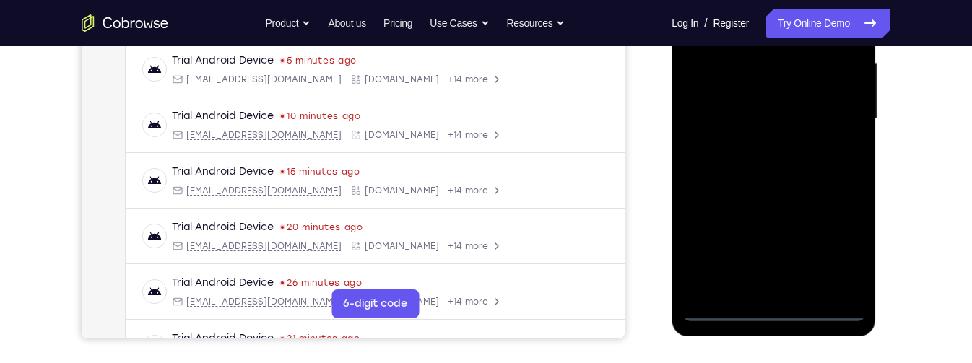
click at [778, 314] on div at bounding box center [774, 119] width 182 height 404
click at [839, 246] on div at bounding box center [774, 119] width 182 height 404
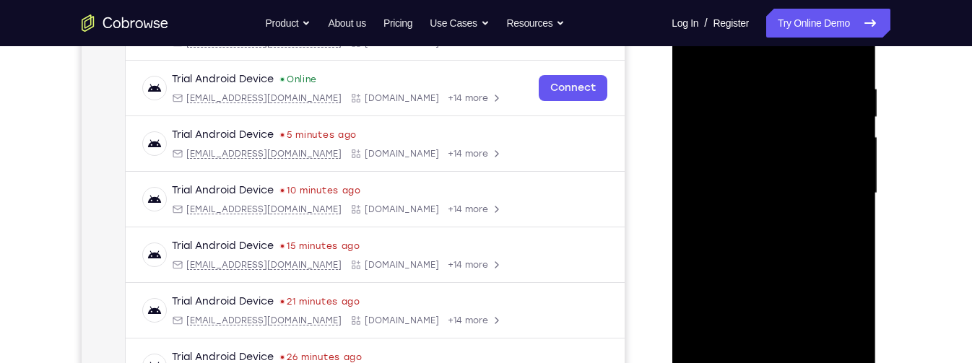
scroll to position [196, 0]
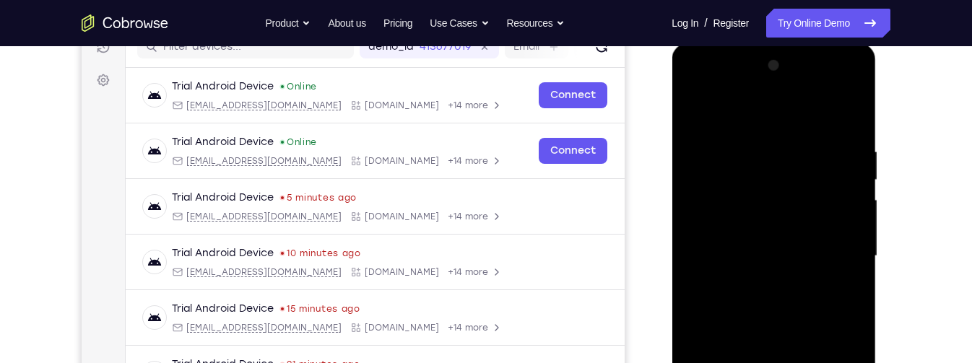
click at [828, 113] on div at bounding box center [774, 256] width 182 height 404
click at [841, 265] on div at bounding box center [774, 256] width 182 height 404
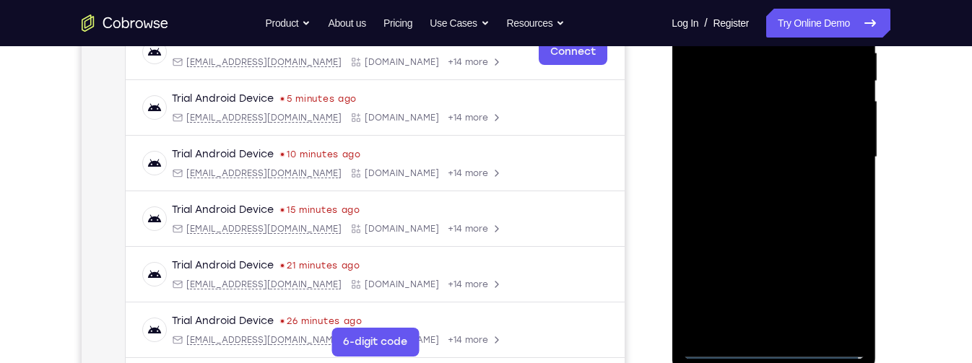
scroll to position [297, 0]
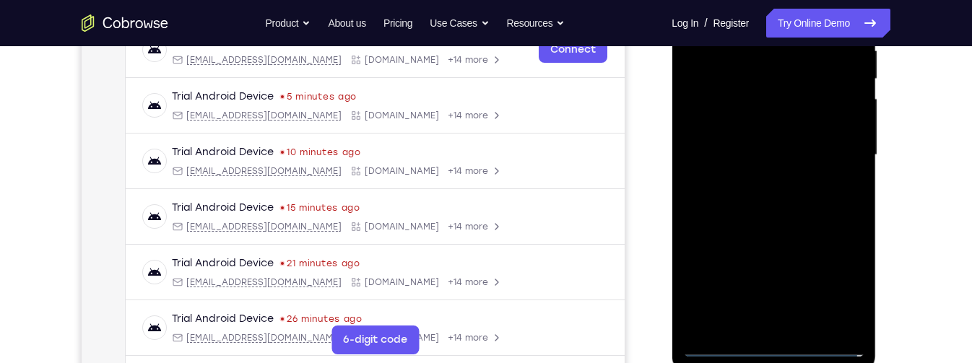
click at [761, 326] on div at bounding box center [774, 155] width 182 height 404
click at [824, 143] on div at bounding box center [774, 155] width 182 height 404
click at [808, 122] on div at bounding box center [774, 155] width 182 height 404
click at [808, 152] on div at bounding box center [774, 155] width 182 height 404
click at [821, 200] on div at bounding box center [774, 155] width 182 height 404
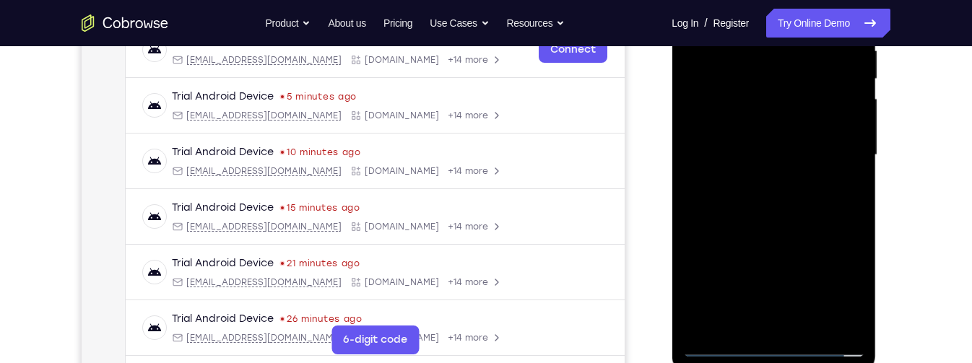
click at [818, 200] on div at bounding box center [774, 155] width 182 height 404
click at [811, 207] on div at bounding box center [774, 155] width 182 height 404
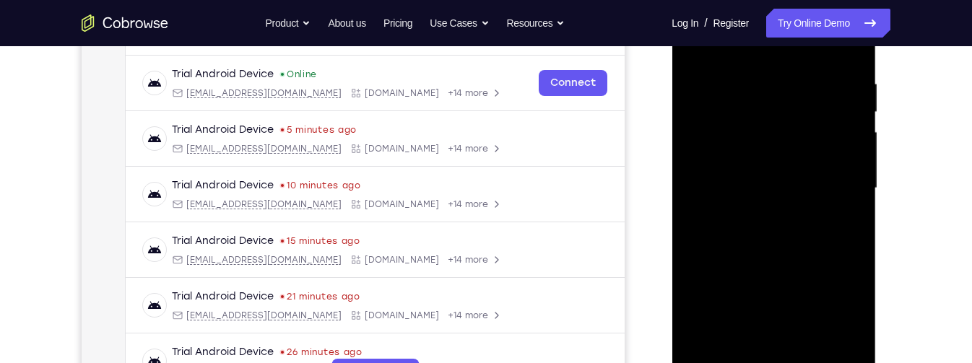
scroll to position [252, 0]
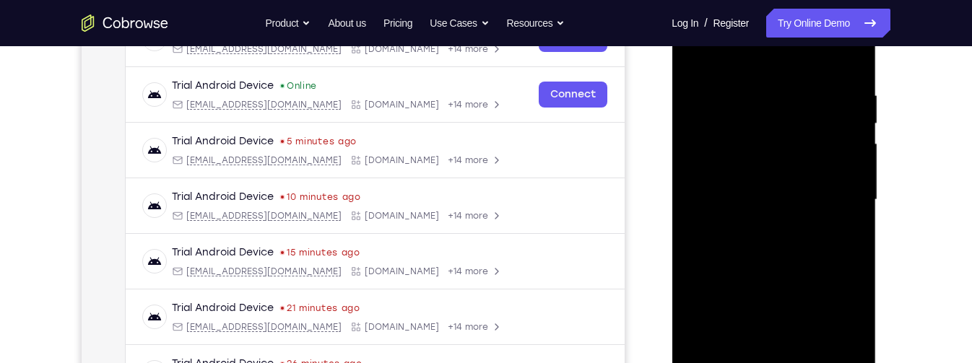
click at [853, 79] on div at bounding box center [774, 200] width 182 height 404
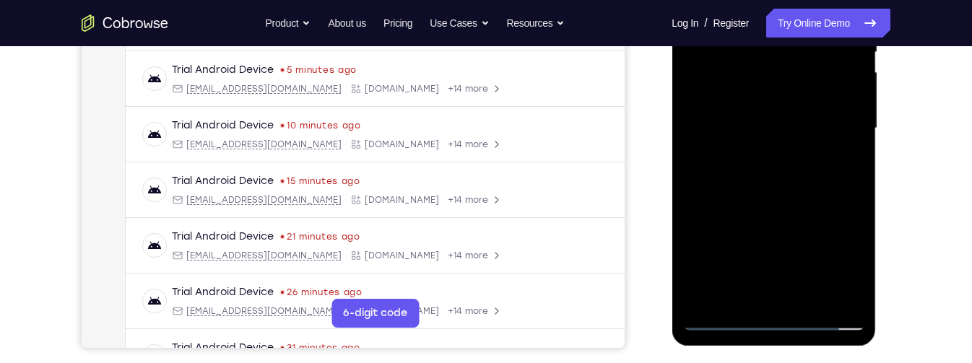
scroll to position [324, 0]
click at [812, 296] on div at bounding box center [774, 128] width 182 height 404
click at [805, 202] on div at bounding box center [774, 128] width 182 height 404
click at [828, 116] on div at bounding box center [774, 128] width 182 height 404
click at [709, 163] on div at bounding box center [774, 128] width 182 height 404
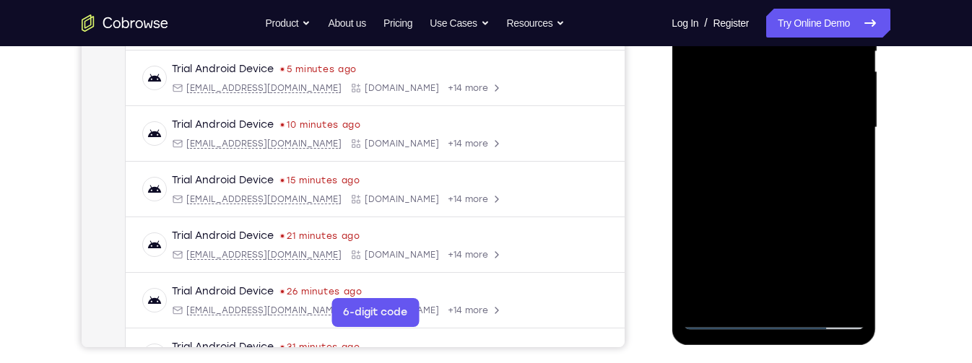
click at [709, 162] on div at bounding box center [774, 128] width 182 height 404
click at [852, 266] on div at bounding box center [774, 128] width 182 height 404
click at [854, 261] on div at bounding box center [774, 128] width 182 height 404
click at [748, 215] on div at bounding box center [774, 128] width 182 height 404
click at [800, 216] on div at bounding box center [774, 128] width 182 height 404
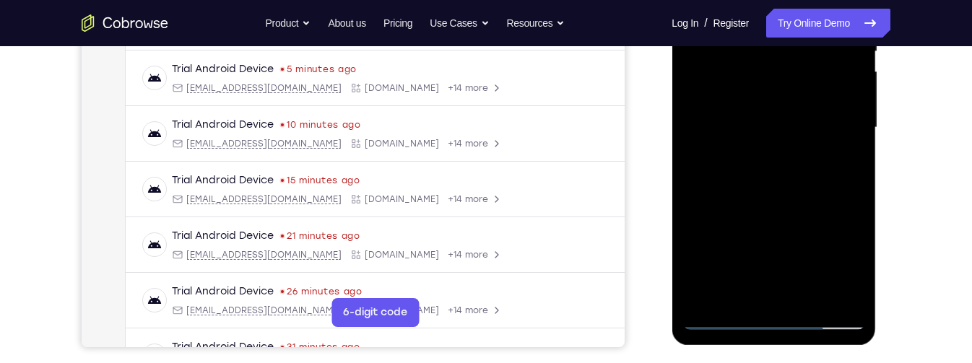
click at [843, 164] on div at bounding box center [774, 128] width 182 height 404
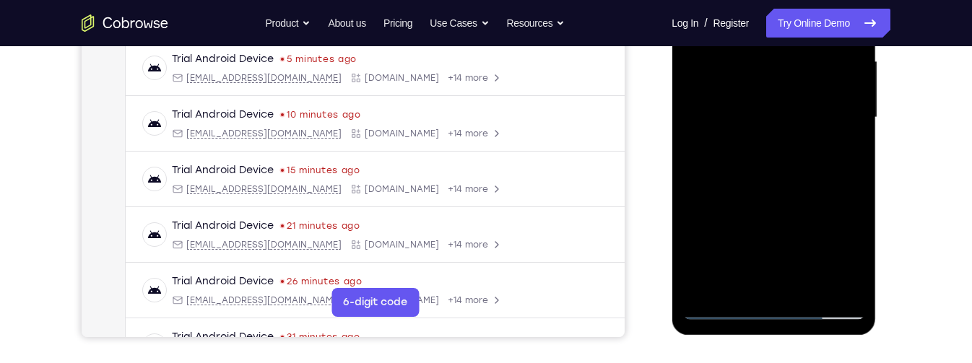
scroll to position [342, 0]
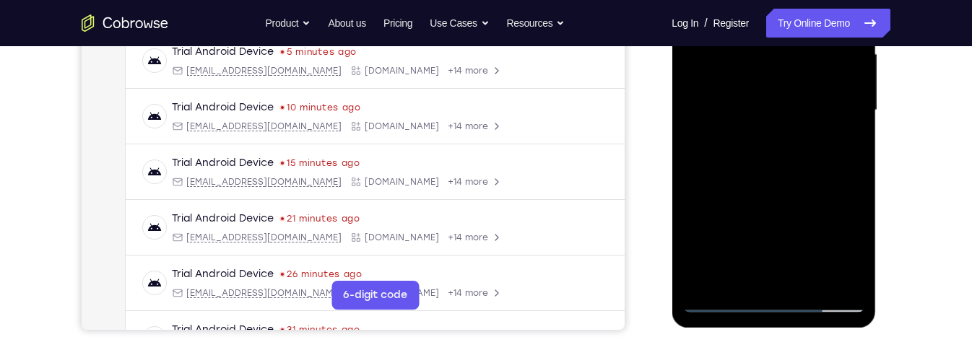
click at [725, 299] on div at bounding box center [774, 110] width 182 height 404
click at [727, 303] on div at bounding box center [774, 110] width 182 height 404
click at [818, 103] on div at bounding box center [774, 110] width 182 height 404
click at [843, 149] on div at bounding box center [774, 110] width 182 height 404
click at [849, 246] on div at bounding box center [774, 110] width 182 height 404
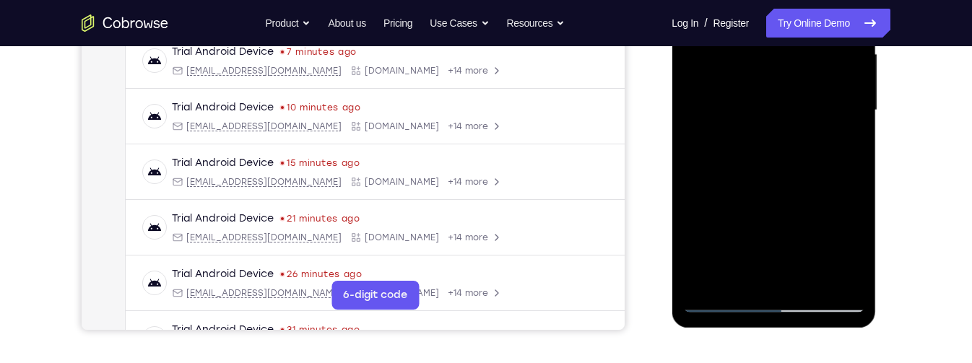
click at [842, 145] on div at bounding box center [774, 110] width 182 height 404
click at [727, 303] on div at bounding box center [774, 110] width 182 height 404
click at [727, 304] on div at bounding box center [774, 110] width 182 height 404
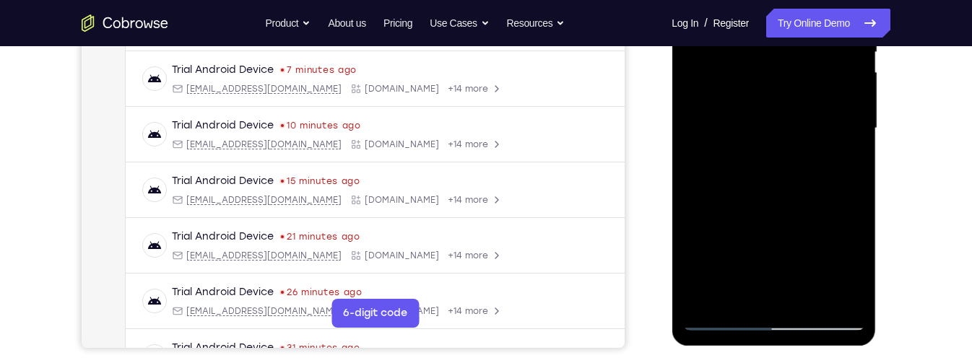
scroll to position [329, 0]
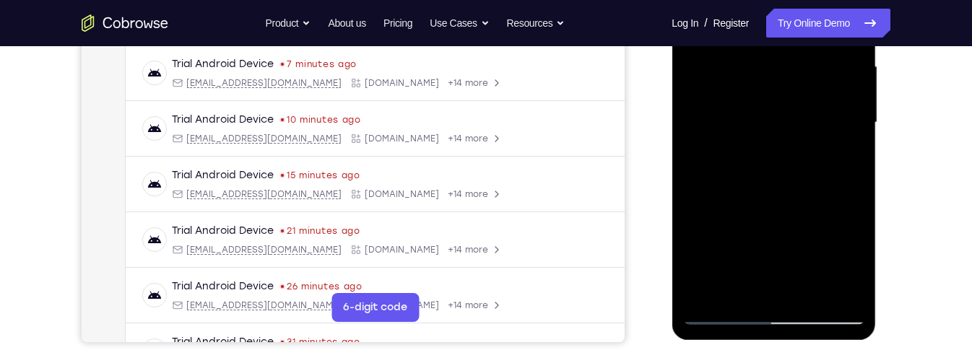
click at [727, 317] on div at bounding box center [774, 123] width 182 height 404
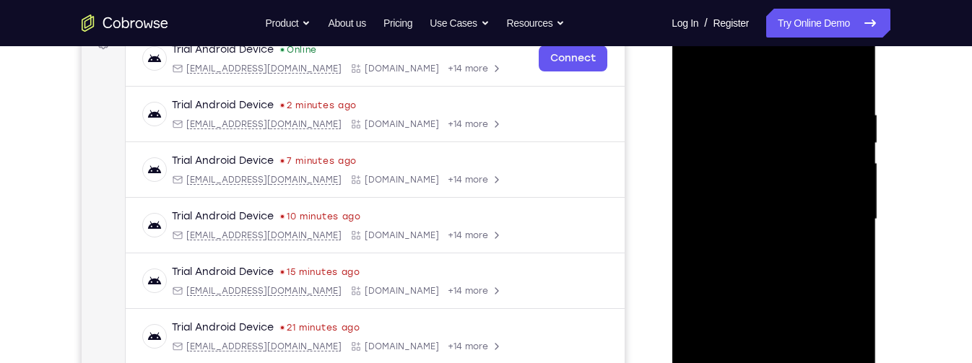
scroll to position [231, 0]
click at [852, 199] on div at bounding box center [774, 221] width 182 height 404
click at [859, 198] on div at bounding box center [774, 221] width 182 height 404
click at [857, 198] on div at bounding box center [774, 221] width 182 height 404
click at [854, 202] on div at bounding box center [774, 221] width 182 height 404
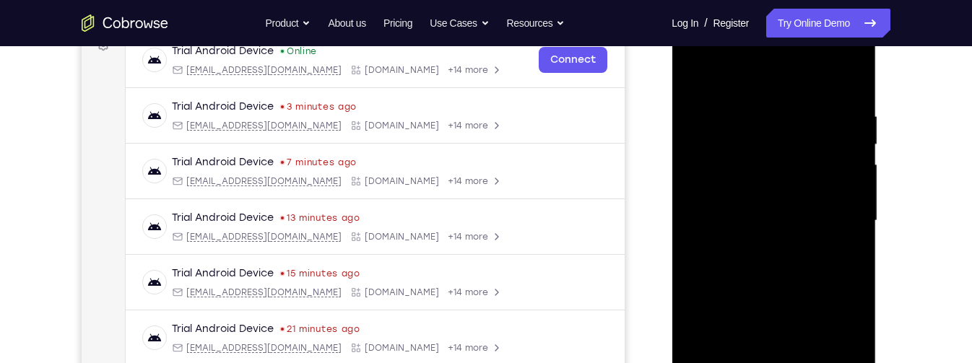
click at [854, 202] on div at bounding box center [774, 221] width 182 height 404
click at [855, 197] on div at bounding box center [774, 221] width 182 height 404
click at [855, 199] on div at bounding box center [774, 221] width 182 height 404
click at [857, 199] on div at bounding box center [774, 221] width 182 height 404
click at [857, 198] on div at bounding box center [774, 221] width 182 height 404
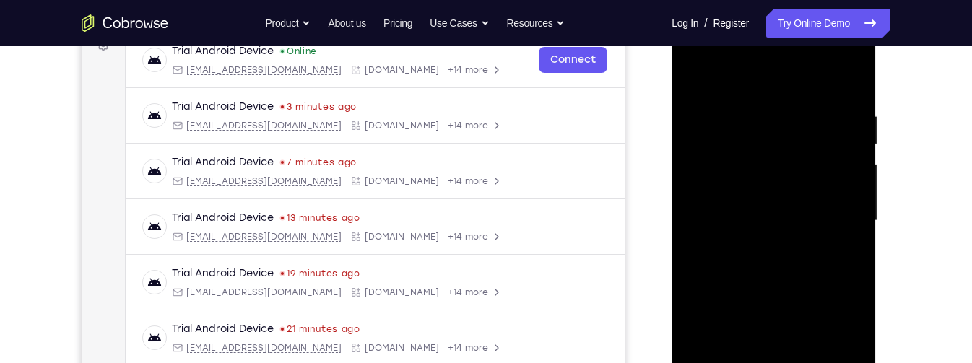
click at [858, 197] on div at bounding box center [774, 221] width 182 height 404
click at [859, 197] on div at bounding box center [774, 221] width 182 height 404
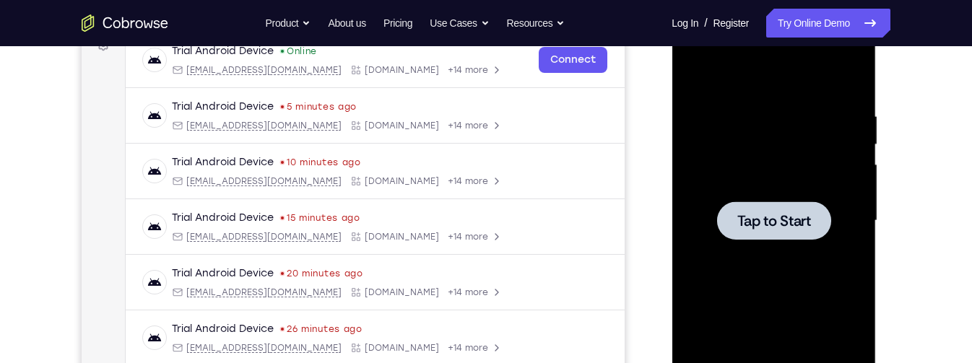
click at [807, 227] on span "Tap to Start" at bounding box center [774, 221] width 74 height 14
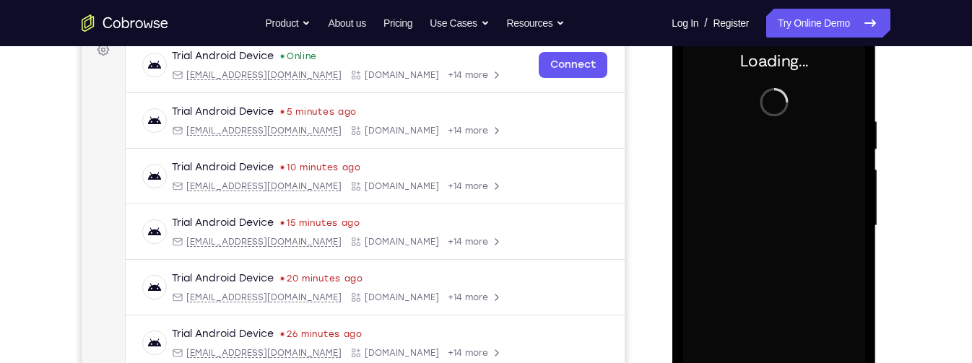
scroll to position [230, 0]
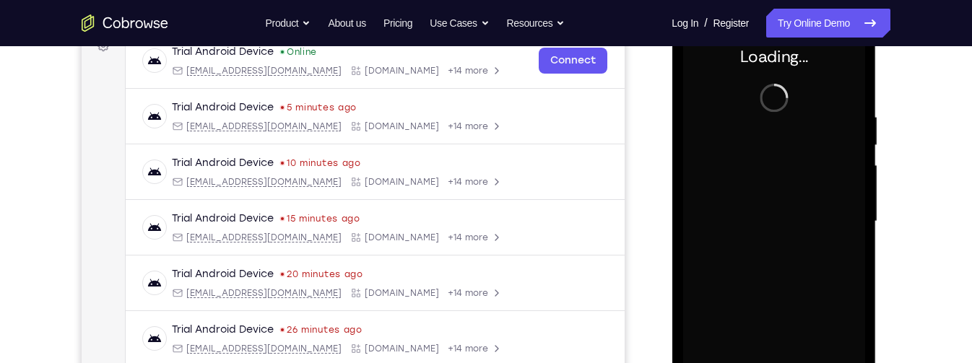
click at [970, 240] on div "Your Support Agent Your Customer Web iOS Android Next Steps We’d be happy to gi…" at bounding box center [486, 292] width 972 height 953
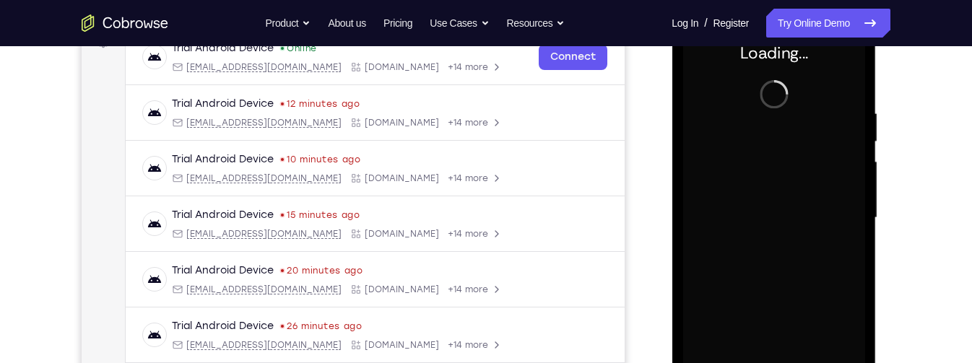
scroll to position [0, 0]
